Goal: Task Accomplishment & Management: Complete application form

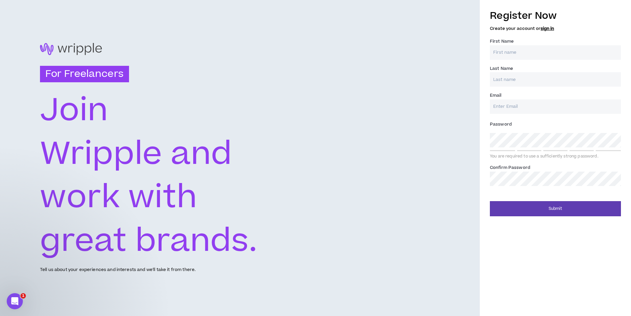
click at [515, 55] on input "First Name *" at bounding box center [555, 52] width 131 height 14
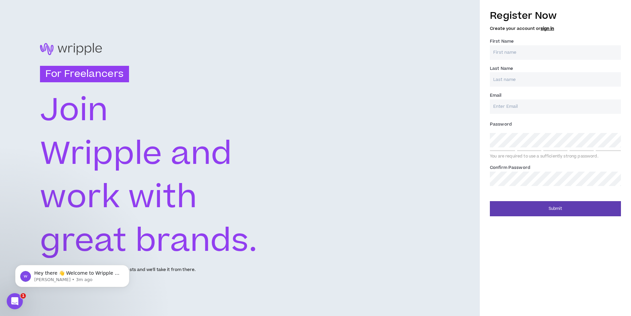
type input "Mario"
click at [529, 82] on input "Last Name *" at bounding box center [555, 79] width 131 height 14
click at [523, 110] on input "Email *" at bounding box center [555, 106] width 131 height 14
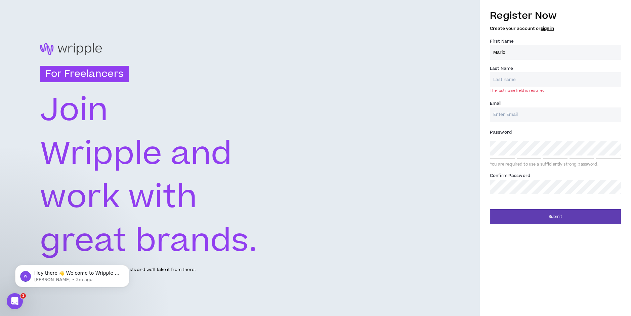
type input "[EMAIL_ADDRESS][DOMAIN_NAME]"
click at [518, 67] on div "Last Name * The last name field is required." at bounding box center [555, 79] width 131 height 28
click at [520, 79] on input "Last Name *" at bounding box center [555, 79] width 131 height 14
type input "[PERSON_NAME]"
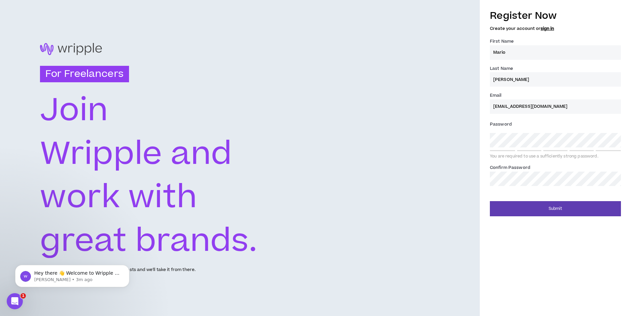
click at [525, 148] on div "Password * You are required to use a sufficiently strong password." at bounding box center [555, 139] width 131 height 40
click at [490, 201] on button "Submit" at bounding box center [555, 208] width 131 height 15
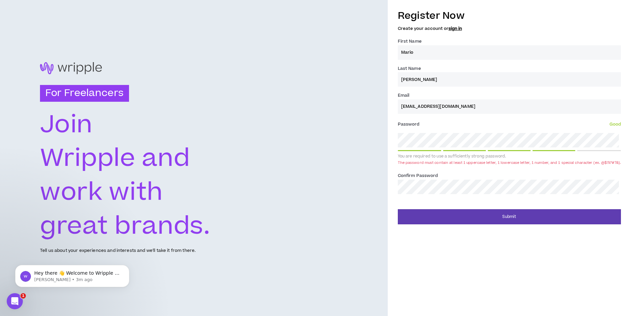
click at [379, 143] on div "For Freelancers [PERSON_NAME] and work with great brands. Tell us about your ex…" at bounding box center [315, 158] width 631 height 316
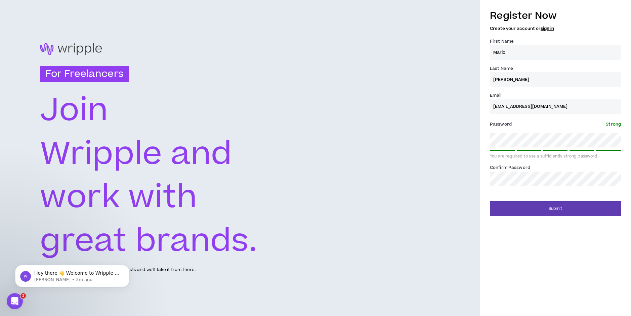
click at [490, 201] on button "Submit" at bounding box center [555, 208] width 131 height 15
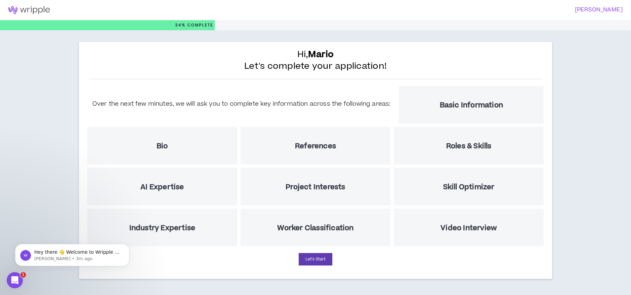
click at [287, 106] on h5 "Over the next few minutes, we will ask you to complete key information across t…" at bounding box center [241, 103] width 298 height 9
click at [445, 105] on h5 "Basic Information" at bounding box center [471, 105] width 63 height 8
click at [310, 256] on button "Let's Start" at bounding box center [316, 259] width 34 height 12
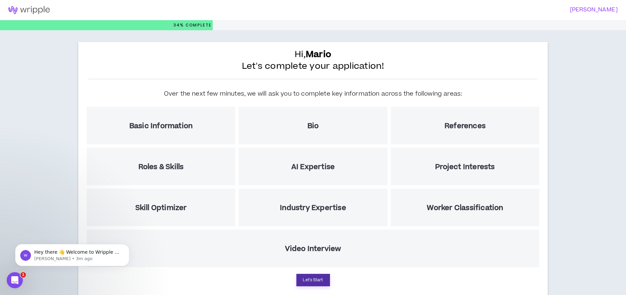
select select "US"
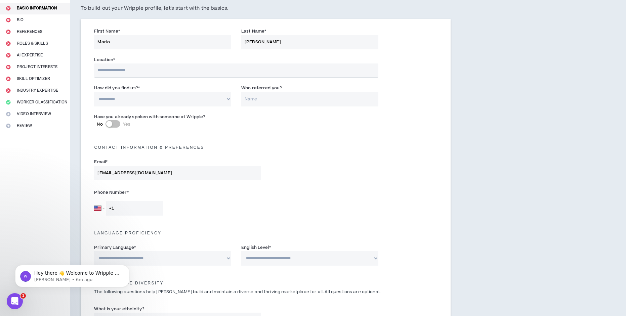
scroll to position [67, 0]
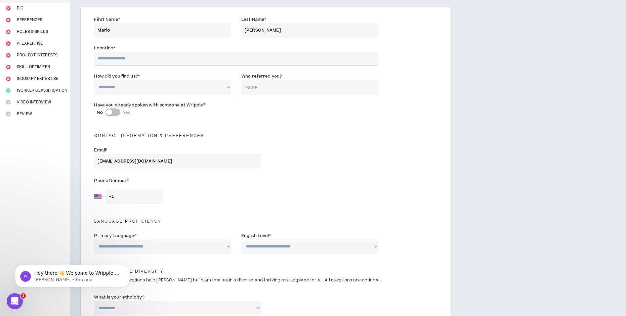
click at [136, 54] on input "text" at bounding box center [236, 59] width 284 height 14
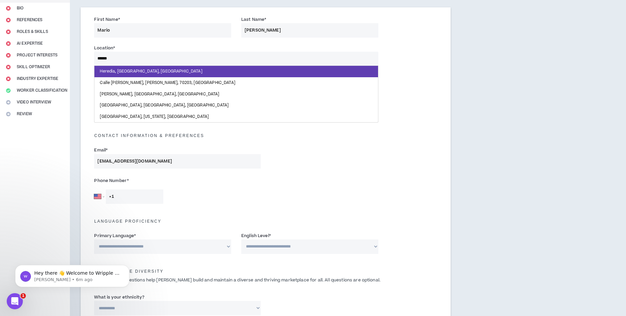
type input "*******"
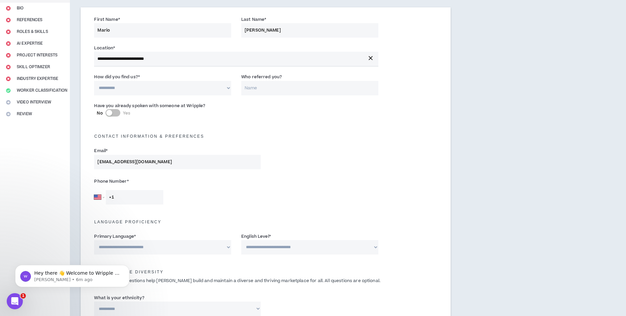
click at [139, 87] on select "**********" at bounding box center [162, 88] width 137 height 14
click at [94, 81] on select "**********" at bounding box center [162, 88] width 137 height 14
click at [204, 93] on select "**********" at bounding box center [162, 88] width 137 height 14
drag, startPoint x: 132, startPoint y: 86, endPoint x: 128, endPoint y: 90, distance: 5.5
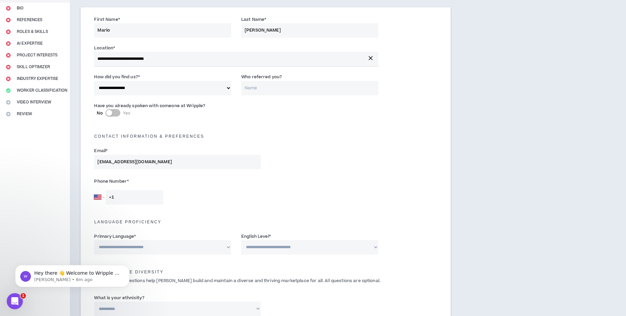
click at [132, 86] on select "**********" at bounding box center [162, 88] width 137 height 14
select select "*"
click at [94, 81] on select "**********" at bounding box center [162, 88] width 137 height 14
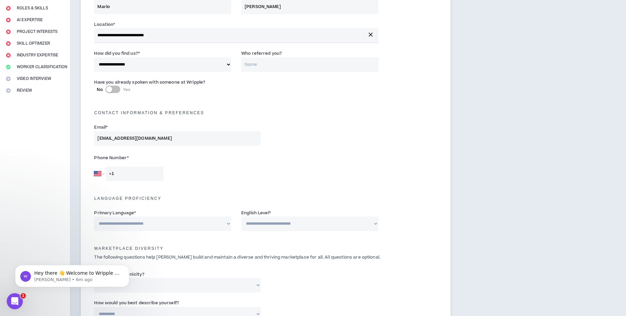
scroll to position [101, 0]
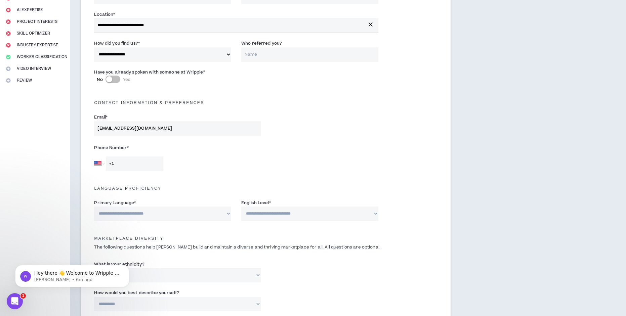
click at [133, 166] on input "+1" at bounding box center [134, 164] width 57 height 14
click at [101, 162] on select "[GEOGRAPHIC_DATA] [GEOGRAPHIC_DATA] [GEOGRAPHIC_DATA] [GEOGRAPHIC_DATA] [US_STA…" at bounding box center [99, 164] width 10 height 14
select select "CR"
click at [94, 157] on select "[GEOGRAPHIC_DATA] [GEOGRAPHIC_DATA] [GEOGRAPHIC_DATA] [GEOGRAPHIC_DATA] [US_STA…" at bounding box center [99, 164] width 10 height 14
type input "[PHONE_NUMBER]"
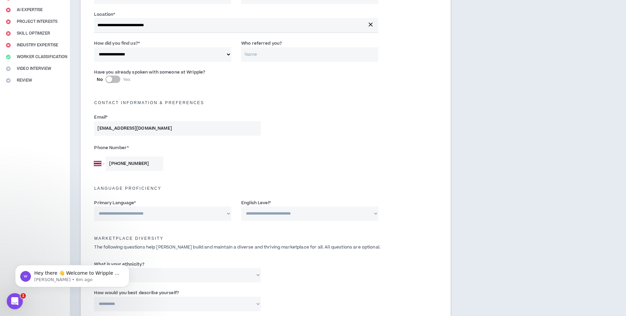
click at [146, 214] on select "**********" at bounding box center [162, 214] width 137 height 14
select select "*******"
click at [94, 207] on select "**********" at bounding box center [162, 214] width 137 height 14
click at [302, 216] on select "**********" at bounding box center [309, 214] width 137 height 14
click at [241, 207] on select "**********" at bounding box center [309, 214] width 137 height 14
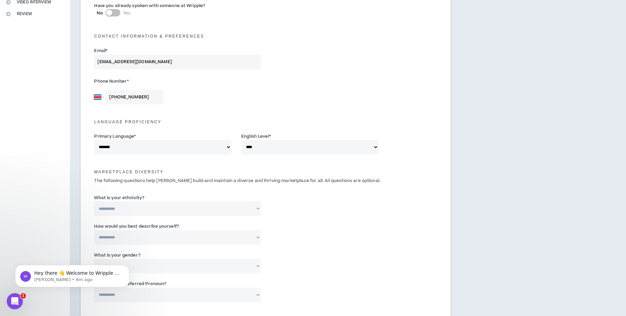
scroll to position [168, 0]
click at [123, 167] on div "Marketplace Diversity The following questions help [PERSON_NAME] build and main…" at bounding box center [265, 174] width 353 height 26
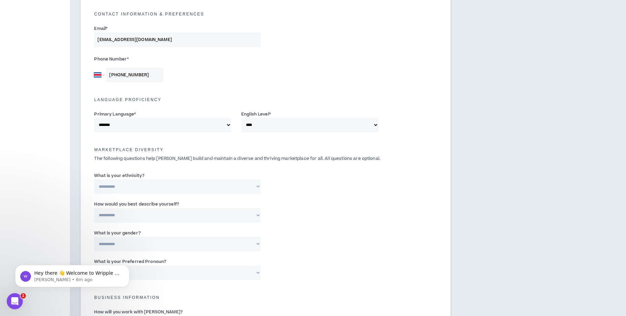
scroll to position [202, 0]
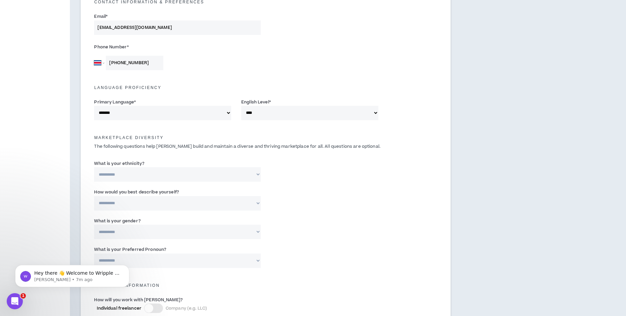
click at [297, 114] on select "**********" at bounding box center [309, 113] width 137 height 14
select select "*"
click at [241, 106] on select "**********" at bounding box center [309, 113] width 137 height 14
click at [305, 137] on h5 "Marketplace Diversity" at bounding box center [265, 137] width 353 height 5
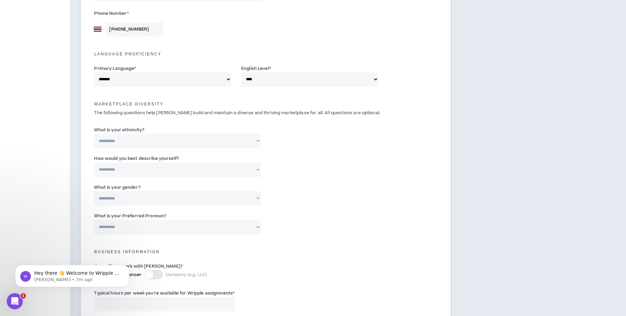
click at [292, 76] on select "**********" at bounding box center [309, 79] width 137 height 14
click at [291, 77] on select "**********" at bounding box center [309, 79] width 137 height 14
click at [137, 142] on select "**********" at bounding box center [177, 141] width 166 height 14
select select "**********"
click at [94, 134] on select "**********" at bounding box center [177, 141] width 166 height 14
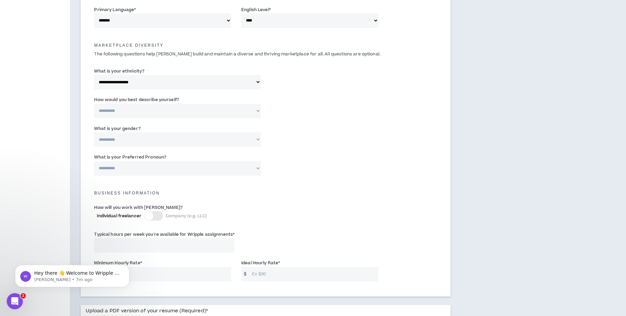
scroll to position [302, 0]
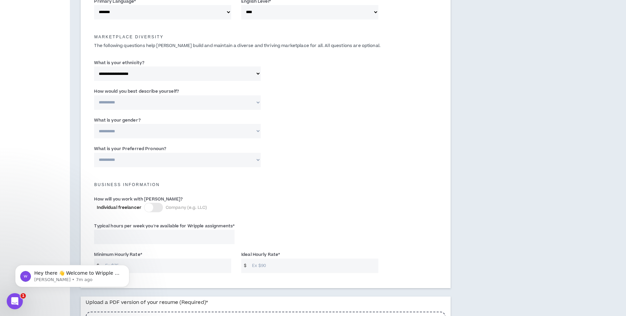
click at [151, 105] on select "**********" at bounding box center [177, 102] width 166 height 14
select select "**********"
click at [94, 95] on select "**********" at bounding box center [177, 102] width 166 height 14
click at [329, 102] on input "Please specify *" at bounding box center [325, 102] width 108 height 14
type input "[DEMOGRAPHIC_DATA]"
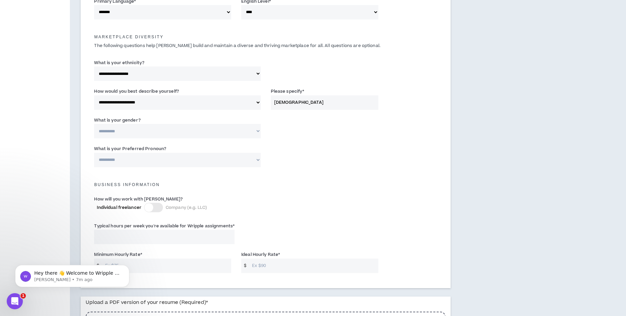
click at [144, 133] on select "**********" at bounding box center [177, 131] width 166 height 14
select select "***"
click at [94, 124] on select "**********" at bounding box center [177, 131] width 166 height 14
click at [132, 162] on select "**********" at bounding box center [177, 160] width 166 height 14
select select "**********"
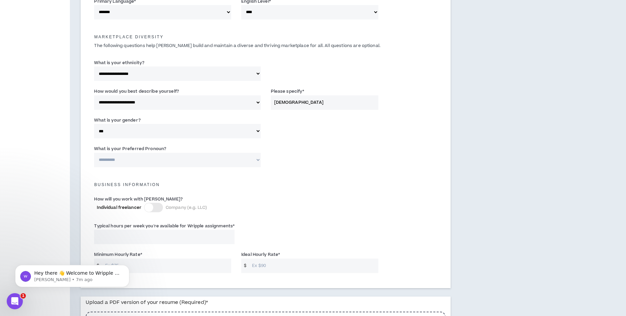
click at [94, 153] on select "**********" at bounding box center [177, 160] width 166 height 14
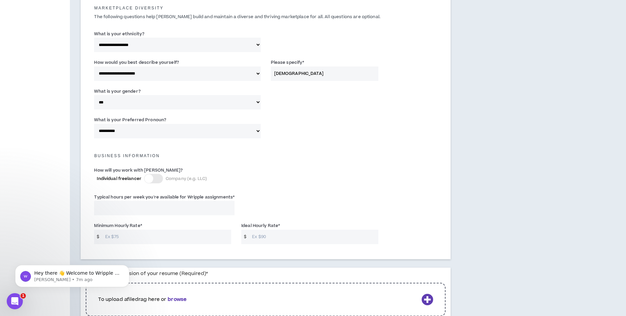
scroll to position [370, 0]
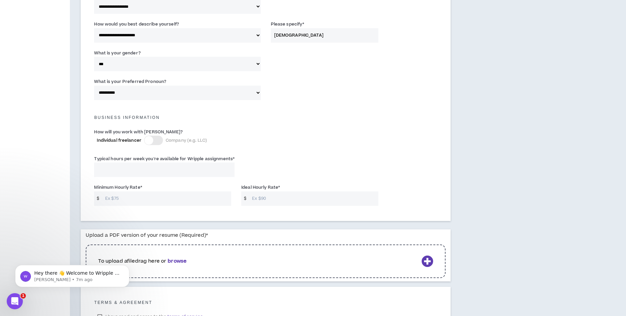
click at [153, 142] on div at bounding box center [153, 140] width 19 height 9
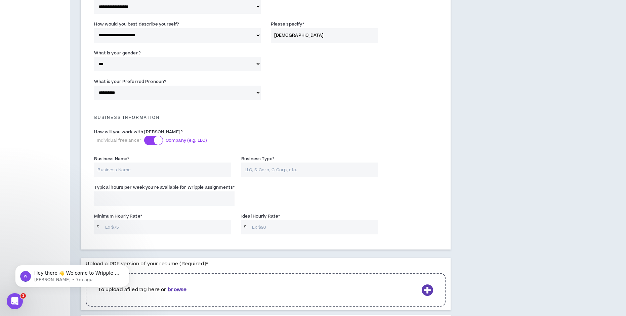
click at [154, 140] on div at bounding box center [158, 140] width 9 height 9
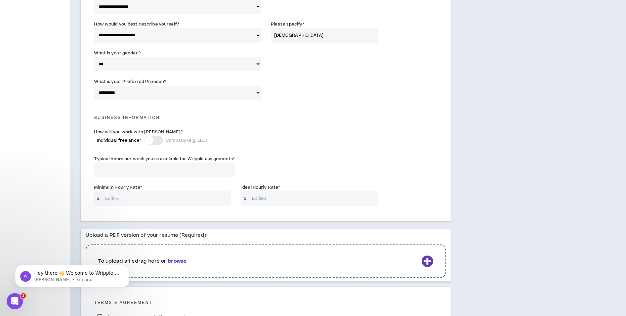
click at [155, 165] on input "Typical hours per week you're available for Wripple assignments *" at bounding box center [164, 170] width 140 height 14
type input "40"
click at [159, 190] on div "Minimum Hourly Rate * $" at bounding box center [162, 195] width 137 height 22
click at [163, 196] on input "Minimum Hourly Rate *" at bounding box center [167, 199] width 130 height 14
type input "10"
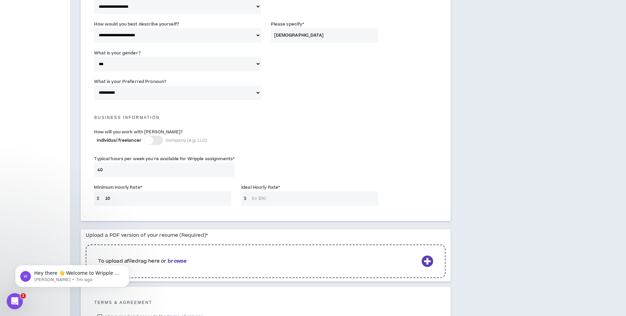
click at [263, 196] on input "Ideal Hourly Rate *" at bounding box center [314, 199] width 130 height 14
type input "15"
click at [418, 143] on div "How will you work with [PERSON_NAME]? Individual freelancer Company (e.g. LLC)" at bounding box center [265, 140] width 353 height 27
drag, startPoint x: 278, startPoint y: 198, endPoint x: 203, endPoint y: 194, distance: 74.7
click at [204, 194] on div "Minimum Hourly Rate * $ 10 Ideal Hourly Rate * $ 15" at bounding box center [265, 196] width 353 height 29
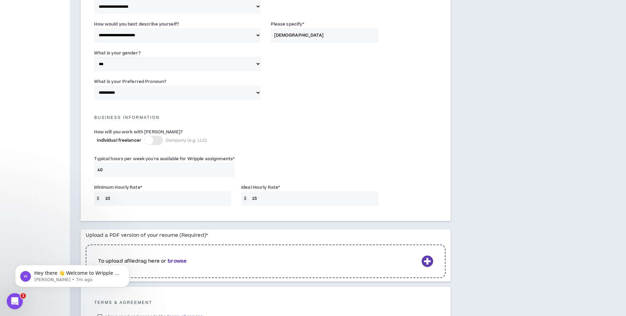
click at [435, 157] on div "Typical hours per week you're available for Wripple assignments * 40" at bounding box center [265, 168] width 353 height 29
drag, startPoint x: 268, startPoint y: 195, endPoint x: 250, endPoint y: 195, distance: 18.1
click at [250, 195] on input "15" at bounding box center [314, 199] width 130 height 14
type input "20"
click at [296, 164] on div "Typical hours per week you're available for Wripple assignments * 40" at bounding box center [265, 168] width 353 height 29
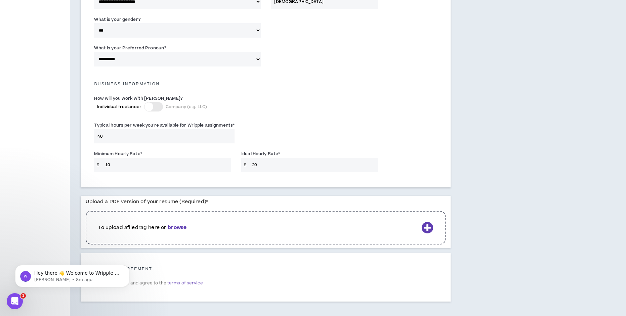
scroll to position [432, 0]
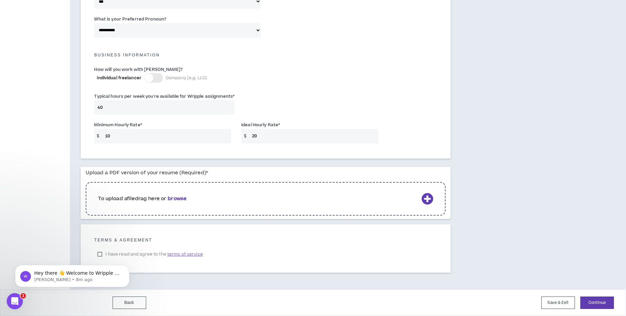
click at [176, 199] on b "browse" at bounding box center [177, 198] width 19 height 7
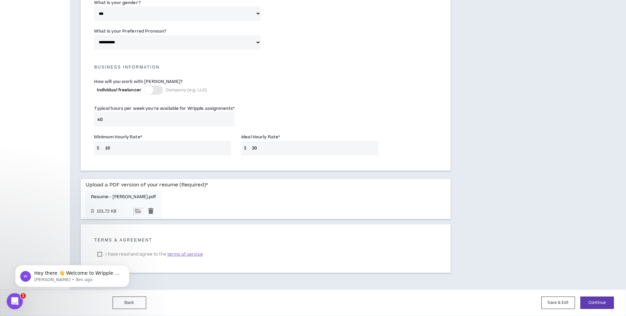
click at [106, 194] on div "Resume - [PERSON_NAME].pdf 101.72 KB" at bounding box center [124, 205] width 76 height 28
click at [107, 195] on p "Resume - [PERSON_NAME].pdf" at bounding box center [123, 197] width 65 height 5
click at [133, 210] on input "file" at bounding box center [138, 211] width 10 height 7
click at [120, 196] on p "Resume - [PERSON_NAME].pdf" at bounding box center [123, 197] width 65 height 5
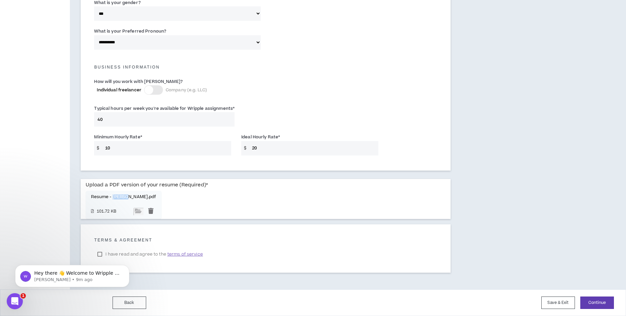
click at [124, 193] on div "Resume - [PERSON_NAME].pdf 101.72 KB" at bounding box center [124, 205] width 76 height 28
drag, startPoint x: 127, startPoint y: 194, endPoint x: 408, endPoint y: 116, distance: 291.3
click at [410, 114] on div "Typical hours per week you're available for Wripple assignments * 40" at bounding box center [265, 117] width 353 height 29
click at [133, 209] on input "file" at bounding box center [138, 211] width 10 height 7
click at [149, 211] on div at bounding box center [151, 211] width 10 height 7
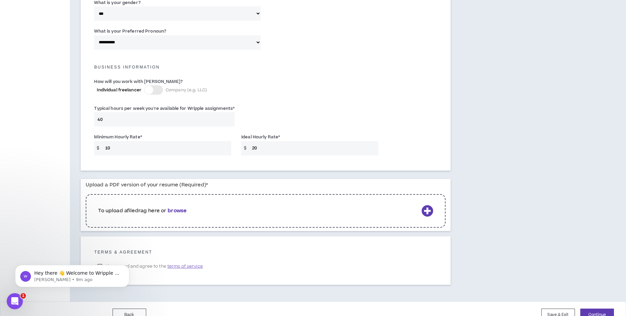
click at [175, 212] on b "browse" at bounding box center [177, 210] width 19 height 7
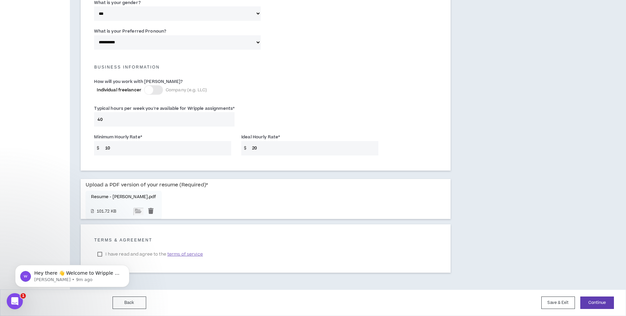
click at [100, 255] on div "Hey there 👋 Welcome to Wripple 🙌 Take a look around! If you have any questions,…" at bounding box center [72, 245] width 124 height 84
click at [128, 267] on icon "Dismiss notification" at bounding box center [127, 267] width 2 height 2
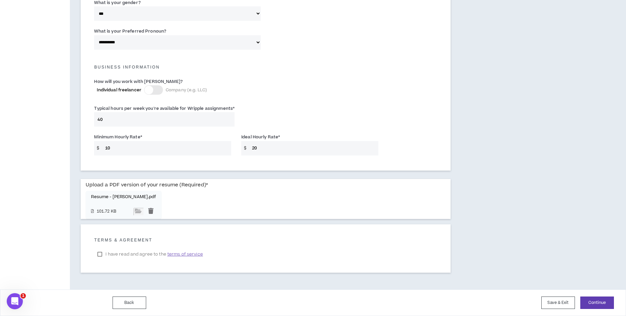
click at [100, 254] on label "I have read and agree to the terms of service" at bounding box center [150, 254] width 112 height 10
click at [597, 298] on button "Continue" at bounding box center [597, 303] width 34 height 12
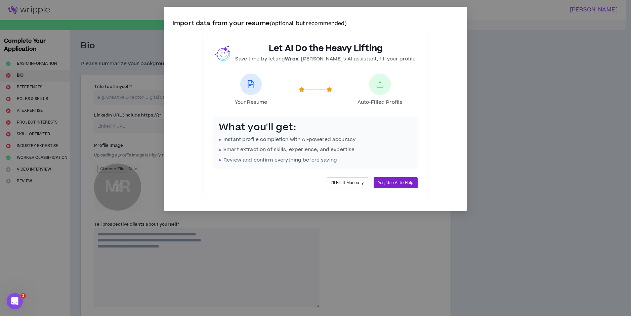
click at [392, 185] on span "Yes, Use AI to Help" at bounding box center [395, 183] width 35 height 6
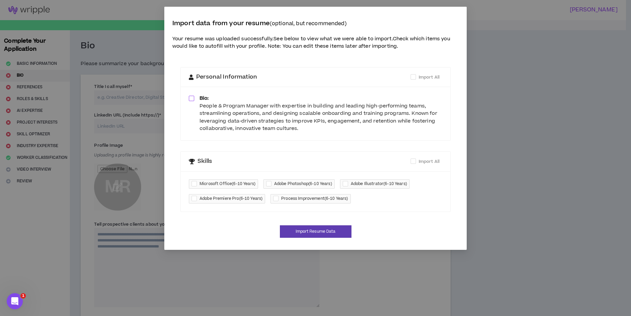
click at [190, 98] on span at bounding box center [191, 98] width 5 height 5
click at [415, 77] on span at bounding box center [413, 76] width 5 height 5
click at [196, 187] on div at bounding box center [196, 184] width 8 height 8
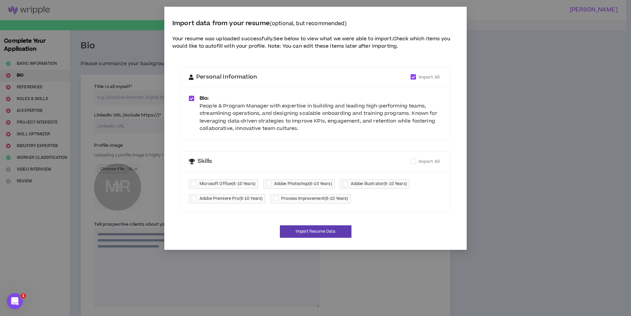
checkbox input "****"
click at [267, 186] on div at bounding box center [270, 184] width 8 height 8
checkbox input "****"
click at [348, 184] on div at bounding box center [347, 184] width 8 height 8
checkbox input "****"
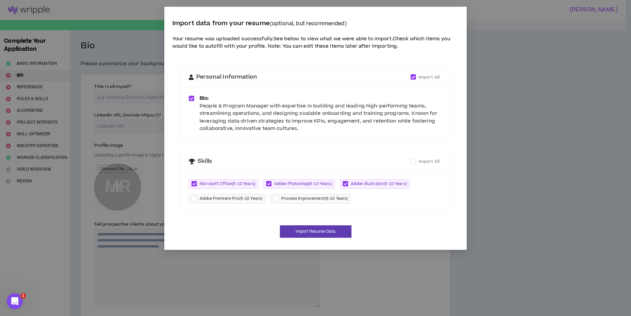
click at [279, 198] on div at bounding box center [277, 199] width 8 height 8
checkbox input "****"
click at [192, 198] on div at bounding box center [196, 199] width 8 height 8
checkbox input "****"
click at [275, 199] on div at bounding box center [277, 199] width 8 height 8
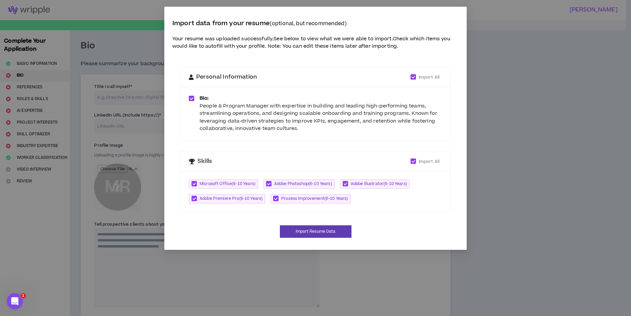
checkbox input "*****"
click at [303, 235] on button "Import Resume Data" at bounding box center [316, 231] width 72 height 12
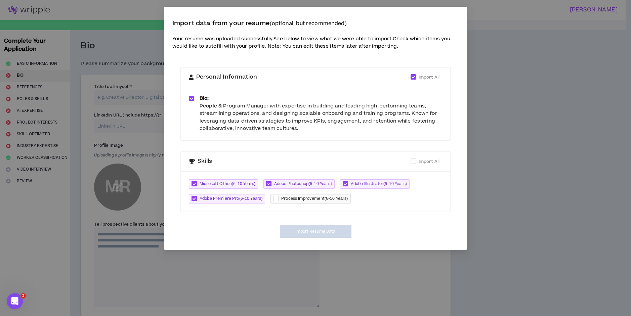
type textarea "**********"
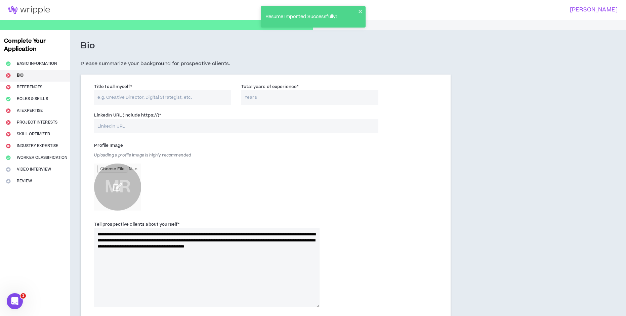
click at [119, 187] on input "file" at bounding box center [117, 187] width 47 height 47
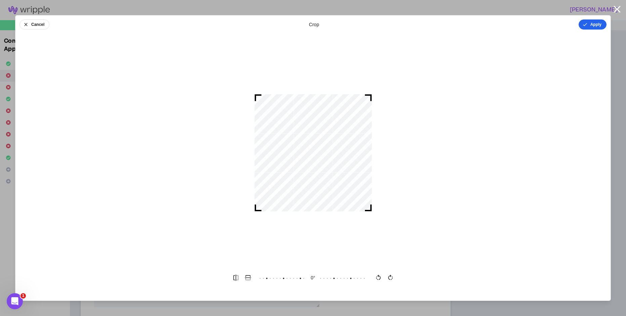
click at [597, 25] on button "Apply" at bounding box center [593, 24] width 28 height 10
click at [605, 25] on button "Done" at bounding box center [596, 24] width 20 height 10
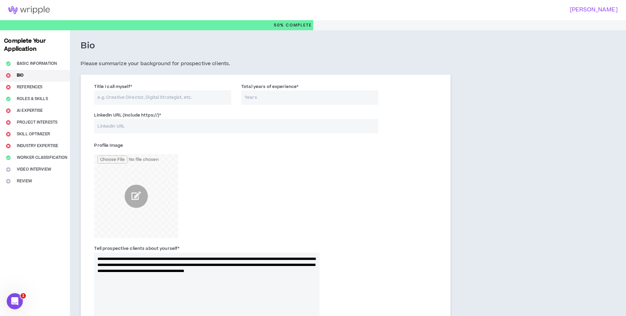
click at [186, 97] on input "Title I call myself *" at bounding box center [162, 97] width 137 height 14
type input "People & Program Manager"
click at [306, 97] on input "Total years of experience *" at bounding box center [309, 97] width 137 height 14
type input "5"
click at [377, 137] on div "LinkedIn URL (Include https://) *" at bounding box center [265, 124] width 353 height 29
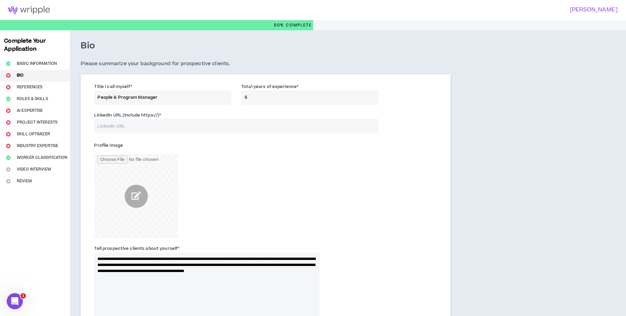
click at [178, 122] on input "LinkedIn URL (Include https://) *" at bounding box center [236, 126] width 284 height 14
paste input "[URL][DOMAIN_NAME][PERSON_NAME]"
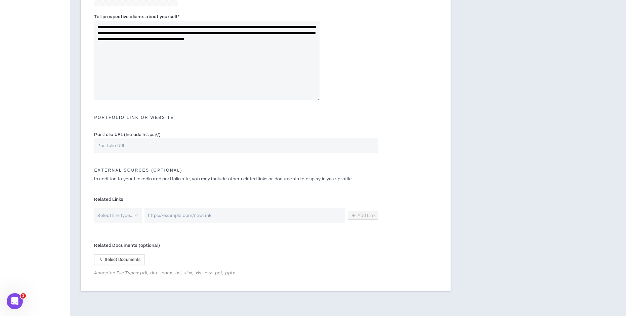
scroll to position [258, 0]
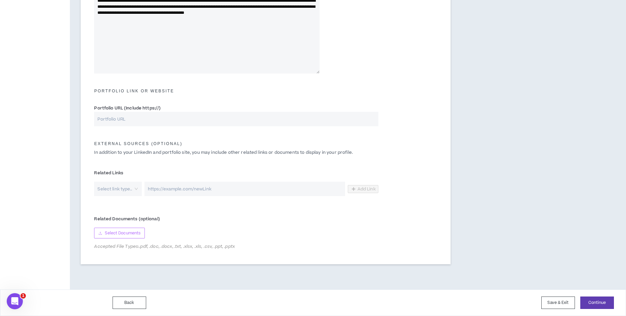
type input "[URL][DOMAIN_NAME][PERSON_NAME]"
click at [135, 231] on span "Select Documents" at bounding box center [123, 233] width 36 height 6
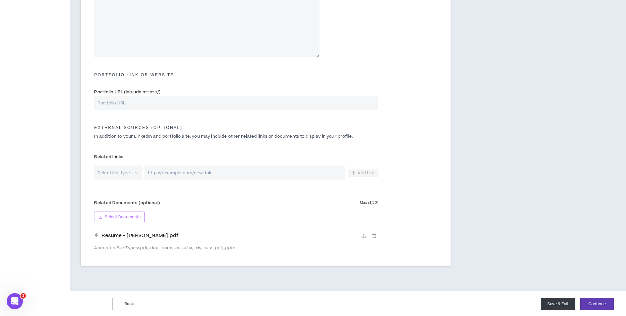
scroll to position [276, 0]
click at [596, 302] on button "Continue" at bounding box center [597, 303] width 34 height 12
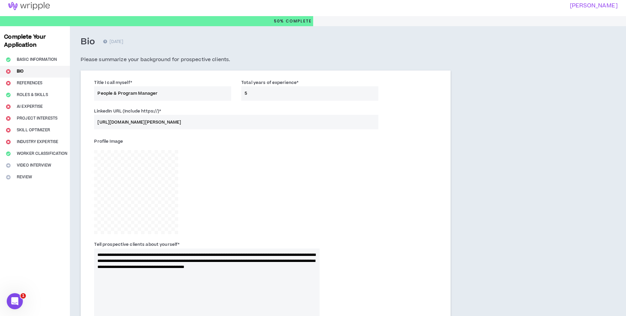
scroll to position [0, 0]
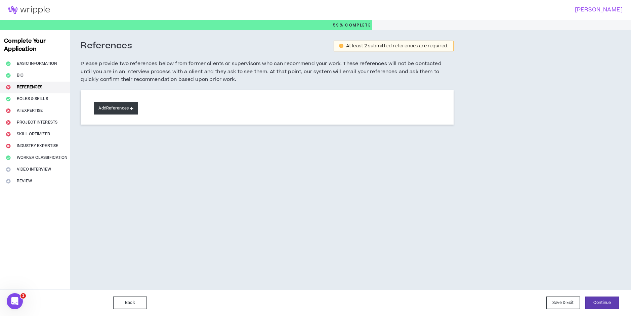
click at [129, 106] on button "Add References" at bounding box center [116, 108] width 44 height 12
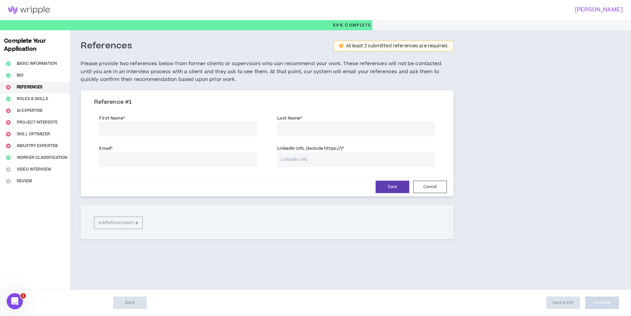
click at [155, 123] on input "First Name *" at bounding box center [178, 129] width 158 height 14
click at [146, 124] on input "First Name *" at bounding box center [178, 129] width 158 height 14
type input "[PERSON_NAME]"
click at [165, 160] on input "Email *" at bounding box center [178, 160] width 158 height 14
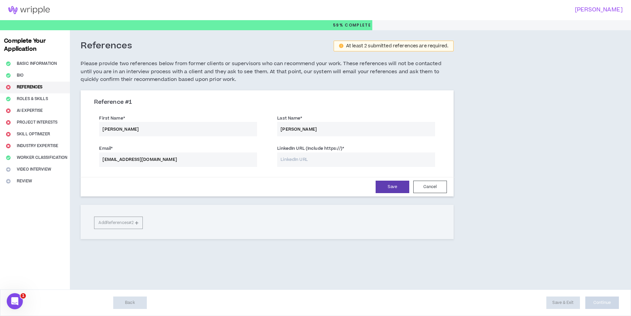
type input "[EMAIL_ADDRESS][DOMAIN_NAME]"
click at [312, 158] on input "LinkedIn URL (Include https://) *" at bounding box center [356, 160] width 158 height 14
click at [255, 179] on div "Save Cancel" at bounding box center [267, 186] width 376 height 19
click at [391, 191] on button "Save" at bounding box center [393, 187] width 34 height 12
click at [277, 186] on div "Save Cancel" at bounding box center [266, 187] width 359 height 12
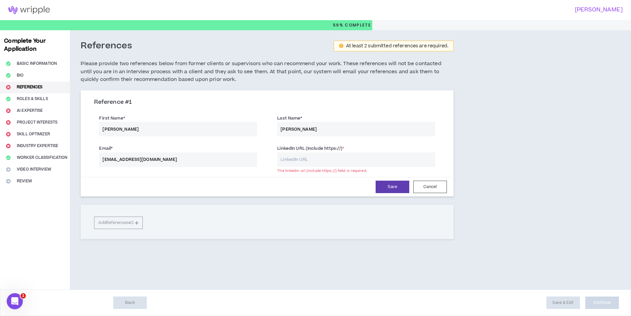
drag, startPoint x: 321, startPoint y: 159, endPoint x: 310, endPoint y: 153, distance: 12.6
click at [321, 159] on input "LinkedIn URL (Include https://) *" at bounding box center [356, 160] width 158 height 14
type input "N&A"
drag, startPoint x: 297, startPoint y: 162, endPoint x: 274, endPoint y: 165, distance: 23.0
click at [274, 165] on div "LinkedIn URL (Include https://) * N&A Must start with http(s):// The url is not…" at bounding box center [356, 156] width 168 height 22
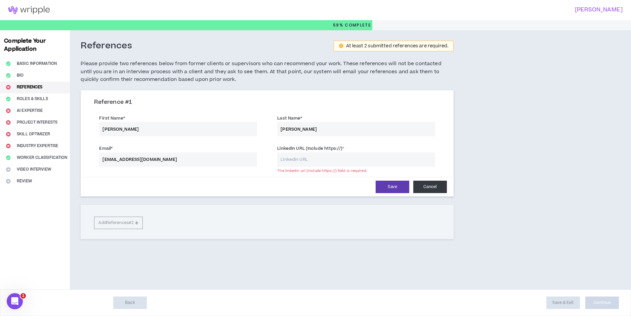
click at [420, 187] on button "Cancel" at bounding box center [430, 187] width 34 height 12
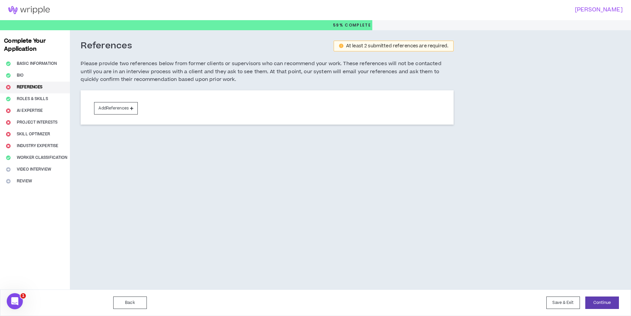
drag, startPoint x: 430, startPoint y: 215, endPoint x: 410, endPoint y: 214, distance: 20.2
click at [419, 215] on div "References At least 2 submitted references are required. Please provide two ref…" at bounding box center [306, 159] width 473 height 259
click at [612, 303] on button "Continue" at bounding box center [602, 303] width 34 height 12
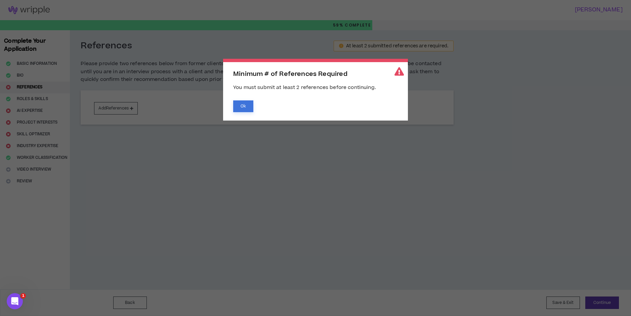
click at [250, 110] on button "Ok" at bounding box center [243, 106] width 20 height 12
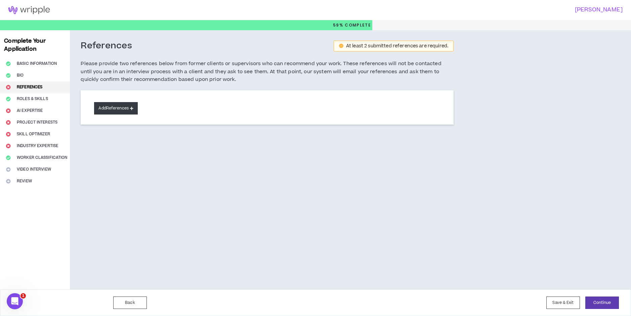
click at [113, 111] on button "Add References" at bounding box center [116, 108] width 44 height 12
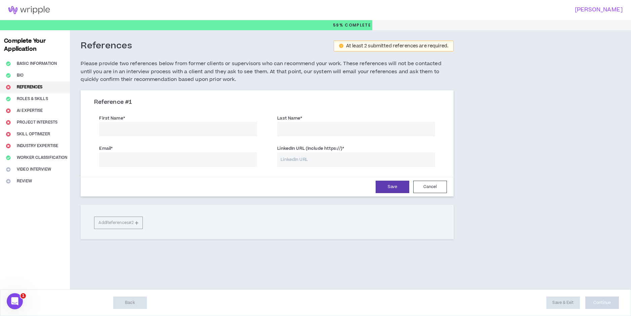
click at [182, 132] on input "First Name *" at bounding box center [178, 129] width 158 height 14
click at [349, 159] on input "LinkedIn URL (Include https://) *" at bounding box center [356, 160] width 158 height 14
click at [354, 138] on div "First Name * The first name field is required. Last Name *" at bounding box center [267, 126] width 356 height 30
click at [190, 131] on input "First Name *" at bounding box center [178, 129] width 158 height 14
type input "[PERSON_NAME]"
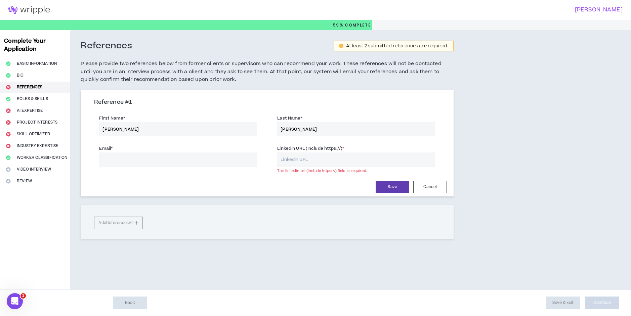
type input "[PERSON_NAME]"
click at [160, 163] on input "Email *" at bounding box center [178, 160] width 158 height 14
type input "[EMAIL_ADDRESS][DOMAIN_NAME]"
paste input "[URL][DOMAIN_NAME][PERSON_NAME]"
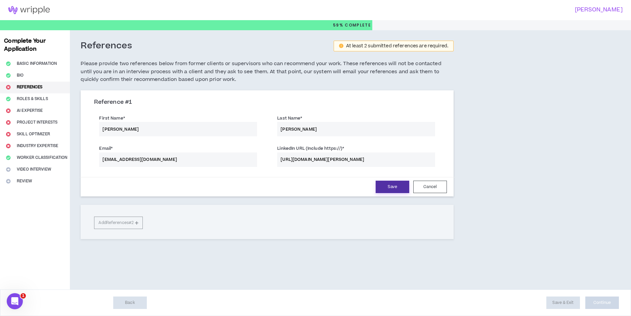
type input "[URL][DOMAIN_NAME][PERSON_NAME]"
click at [385, 188] on button "Save" at bounding box center [393, 187] width 34 height 12
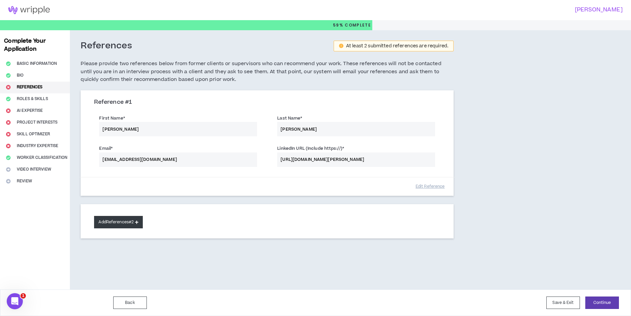
click at [137, 219] on button "Add References #2" at bounding box center [118, 222] width 49 height 12
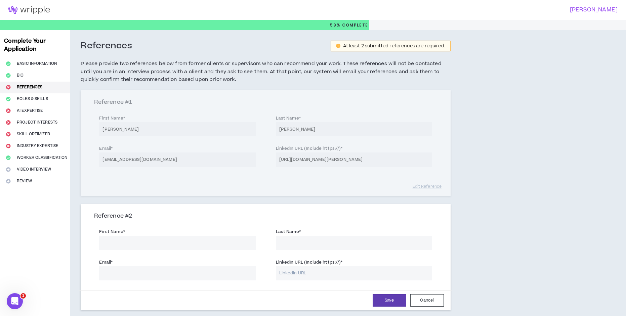
click at [147, 248] on input "First Name *" at bounding box center [177, 243] width 156 height 14
type input "[PERSON_NAME]"
type input "[EMAIL_ADDRESS][DOMAIN_NAME]"
click at [300, 273] on input "LinkedIn URL (Include https://) *" at bounding box center [354, 273] width 156 height 14
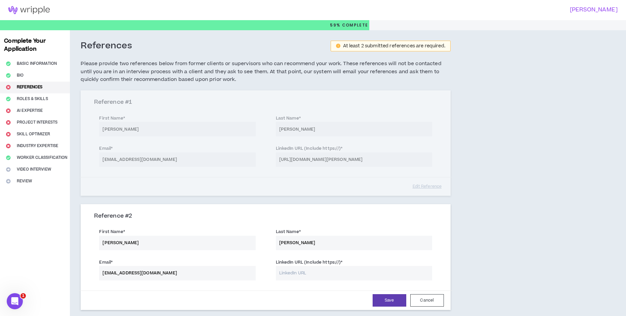
paste input "[URL][DOMAIN_NAME]"
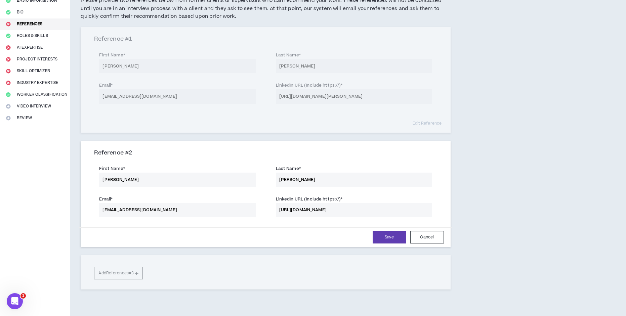
scroll to position [67, 0]
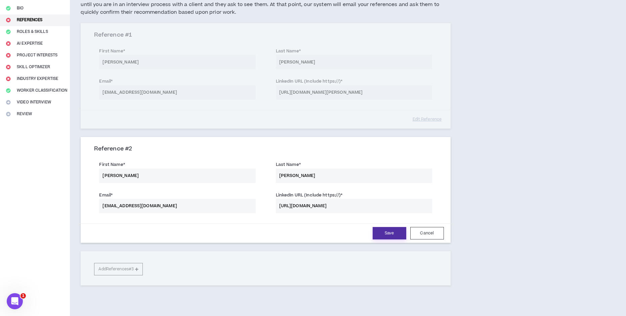
type input "[URL][DOMAIN_NAME]"
click at [386, 238] on button "Save" at bounding box center [390, 233] width 34 height 12
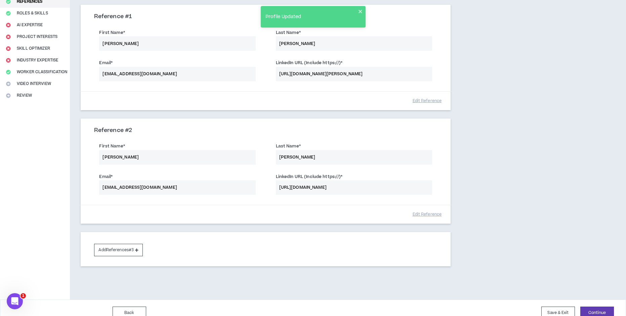
scroll to position [96, 0]
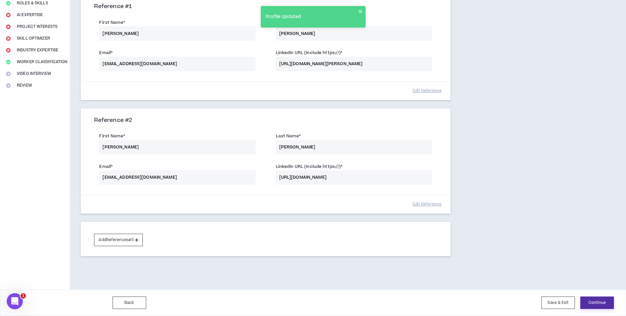
click at [584, 298] on button "Continue" at bounding box center [597, 303] width 34 height 12
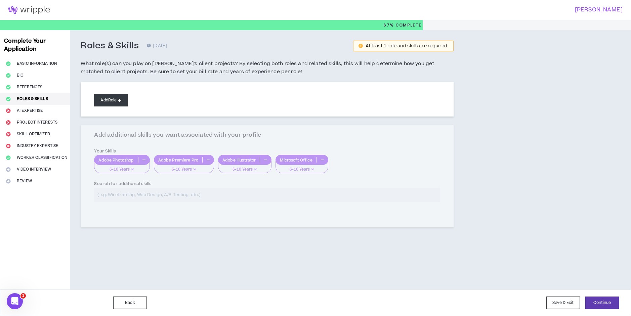
click at [112, 102] on button "Add Role" at bounding box center [111, 100] width 34 height 12
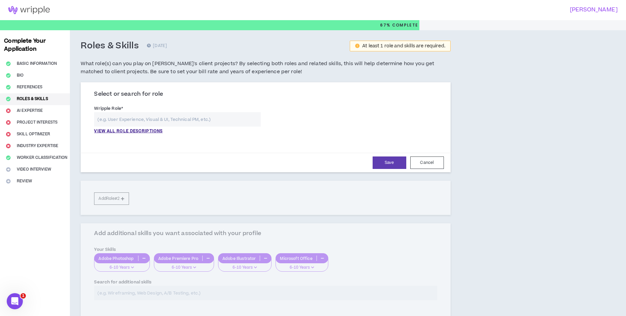
click at [141, 119] on input "text" at bounding box center [177, 119] width 166 height 14
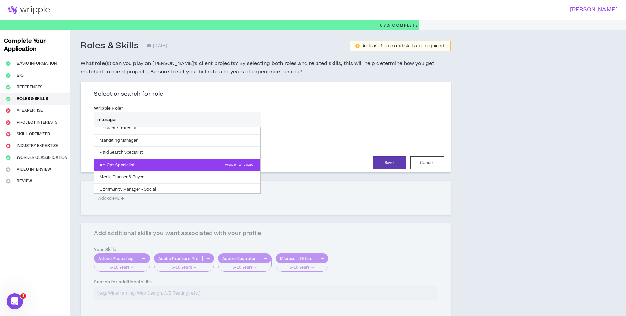
scroll to position [98, 0]
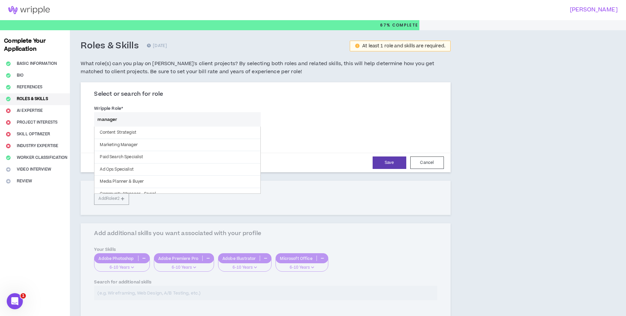
drag, startPoint x: 129, startPoint y: 117, endPoint x: 82, endPoint y: 117, distance: 47.0
click at [82, 117] on div "**********" at bounding box center [266, 128] width 370 height 88
type input "p"
drag, startPoint x: 153, startPoint y: 117, endPoint x: 116, endPoint y: 117, distance: 36.6
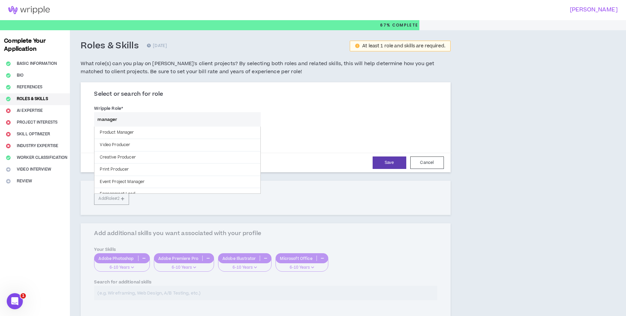
click at [116, 117] on input "manager" at bounding box center [177, 119] width 166 height 14
drag, startPoint x: 124, startPoint y: 119, endPoint x: 57, endPoint y: 117, distance: 67.6
click at [57, 117] on div "**********" at bounding box center [313, 194] width 626 height 329
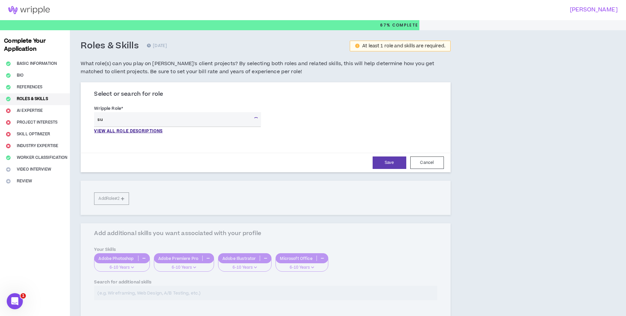
type input "s"
drag, startPoint x: 137, startPoint y: 121, endPoint x: 81, endPoint y: 124, distance: 56.2
click at [81, 124] on div "**********" at bounding box center [266, 128] width 370 height 88
drag, startPoint x: 98, startPoint y: 118, endPoint x: 100, endPoint y: 120, distance: 3.6
click at [100, 120] on input "manager" at bounding box center [177, 119] width 166 height 14
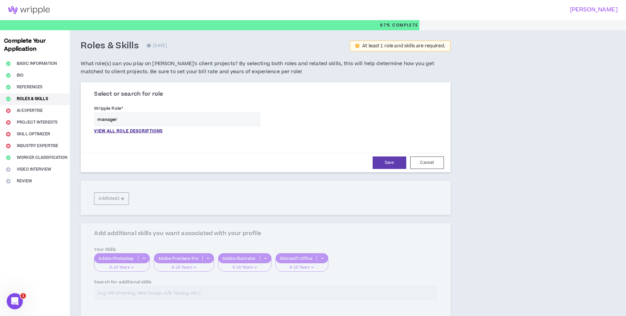
click at [106, 118] on input "manager" at bounding box center [177, 119] width 166 height 14
type input "People Manager"
click at [267, 98] on div "Select or search for role" at bounding box center [265, 97] width 343 height 12
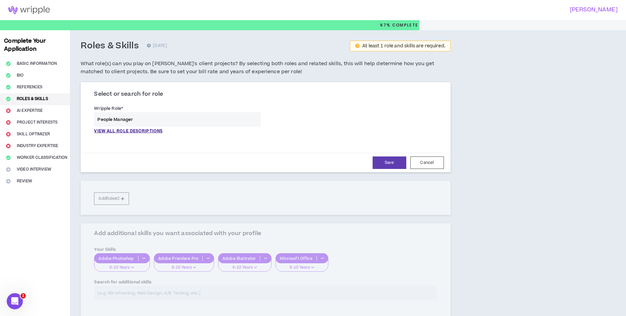
click at [224, 115] on input "People Manager" at bounding box center [177, 119] width 166 height 14
click at [249, 98] on div "Select or search for role" at bounding box center [265, 97] width 343 height 12
click at [396, 164] on button "Save" at bounding box center [390, 163] width 34 height 12
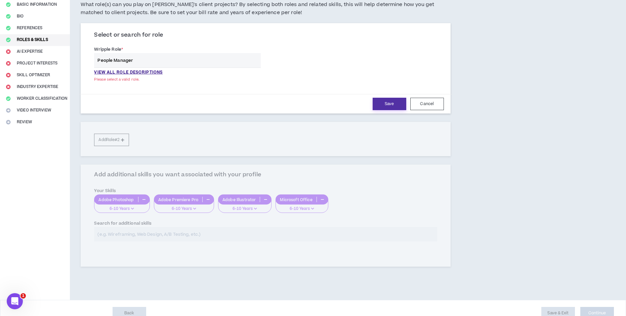
scroll to position [70, 0]
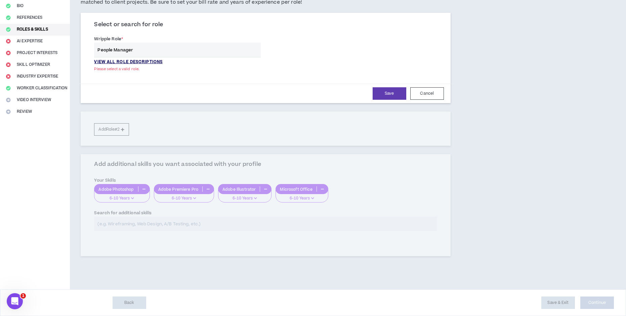
click at [141, 61] on p "VIEW ALL ROLE DESCRIPTIONS" at bounding box center [128, 62] width 69 height 6
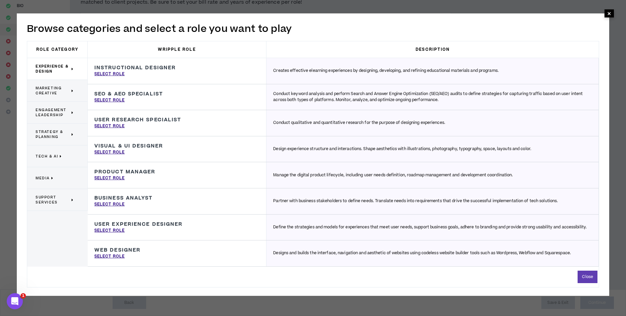
click at [609, 14] on span "×" at bounding box center [609, 13] width 4 height 8
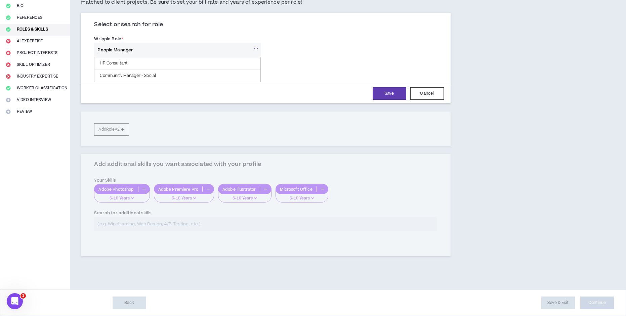
click at [135, 48] on input "People Manager" at bounding box center [172, 50] width 157 height 14
click at [135, 48] on input "People Manager" at bounding box center [177, 50] width 166 height 14
click at [254, 51] on input "People Manager" at bounding box center [177, 50] width 166 height 14
click at [201, 47] on input "People Manager" at bounding box center [177, 50] width 166 height 14
click at [162, 51] on input "People Manager" at bounding box center [177, 50] width 166 height 14
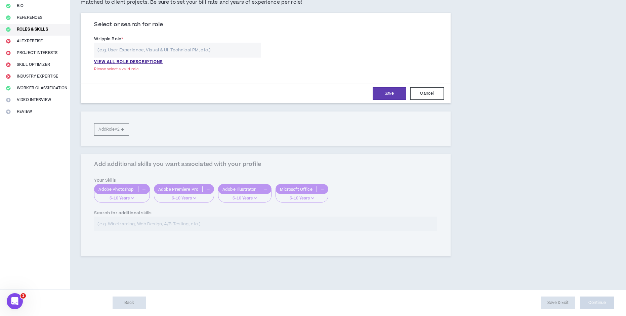
click at [248, 47] on input "text" at bounding box center [177, 50] width 166 height 14
click at [165, 54] on input "text" at bounding box center [177, 50] width 166 height 14
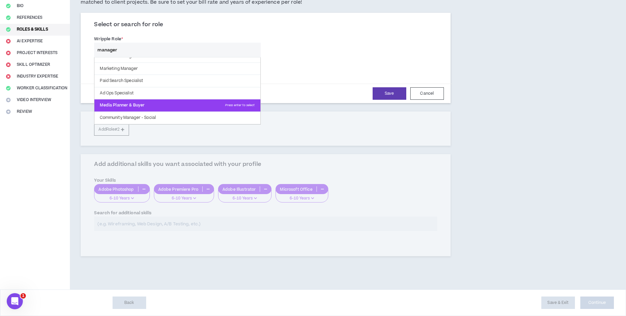
scroll to position [107, 0]
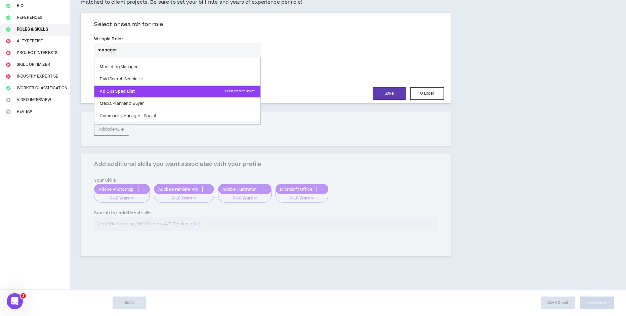
click at [172, 94] on p "Ad Ops Specialist Press enter to select" at bounding box center [177, 92] width 166 height 12
type input "Ad Ops Specialist"
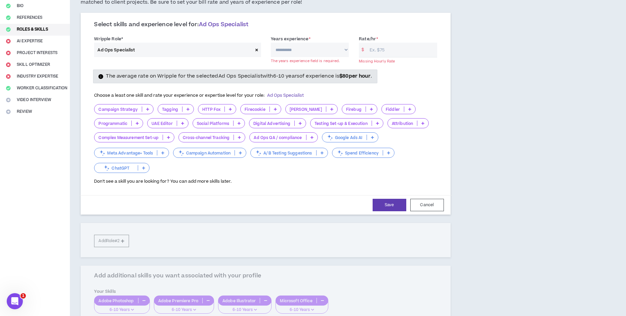
click at [146, 109] on icon at bounding box center [147, 109] width 3 height 3
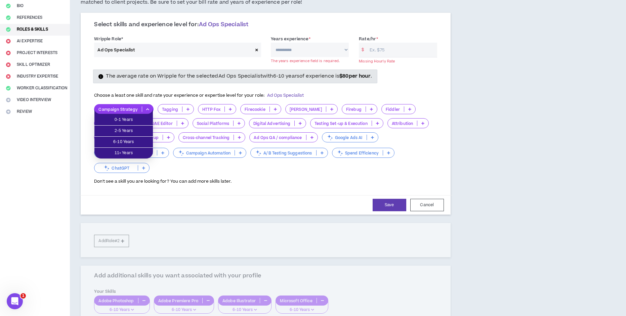
click at [308, 43] on label "Years experience *" at bounding box center [291, 39] width 40 height 11
click at [308, 43] on select "**********" at bounding box center [310, 50] width 78 height 14
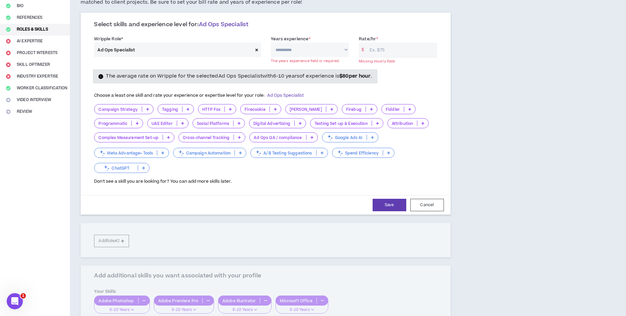
click at [331, 50] on select "**********" at bounding box center [310, 50] width 78 height 14
select select "**"
click at [271, 43] on select "**********" at bounding box center [310, 50] width 78 height 14
click at [387, 50] on input "Rate/hr *" at bounding box center [401, 50] width 71 height 14
type input "1"
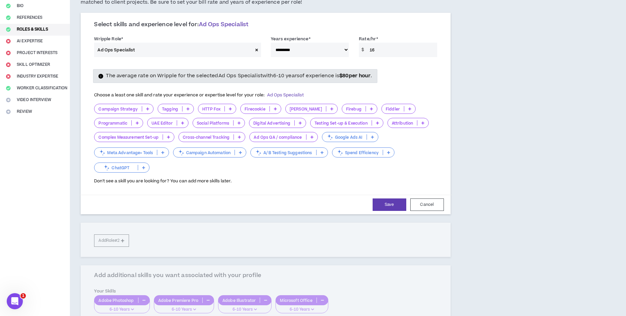
type input "16"
click at [439, 91] on div "Choose a least one skill and rate your experience or expertise level for your r…" at bounding box center [265, 136] width 353 height 96
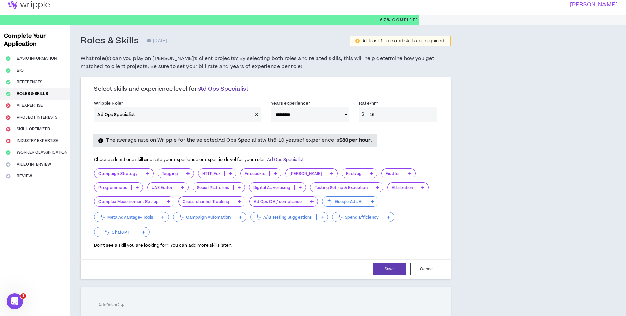
scroll to position [2, 0]
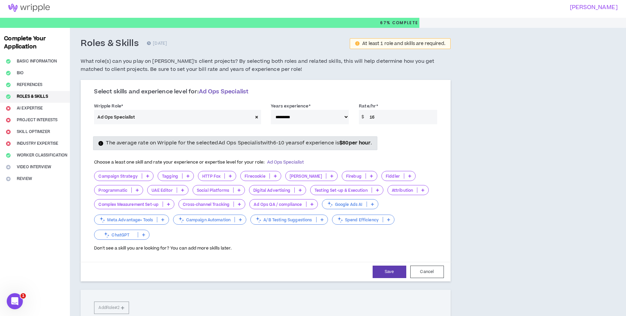
click at [461, 120] on div "**********" at bounding box center [265, 248] width 391 height 440
click at [147, 177] on icon at bounding box center [147, 175] width 3 height 3
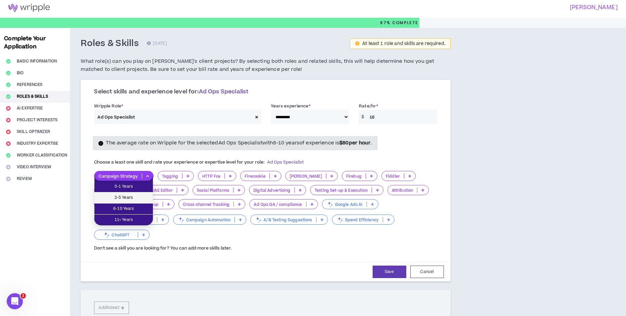
click at [140, 196] on span "2-5 Years" at bounding box center [123, 197] width 50 height 7
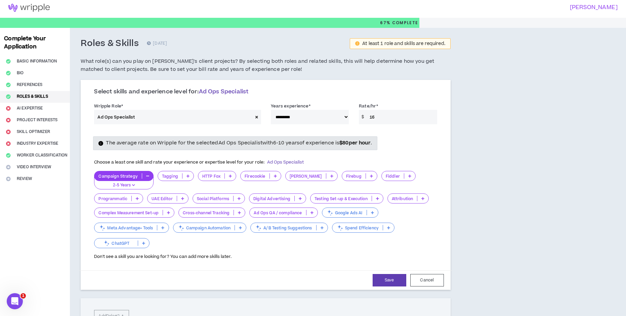
click at [309, 212] on p at bounding box center [311, 212] width 11 height 5
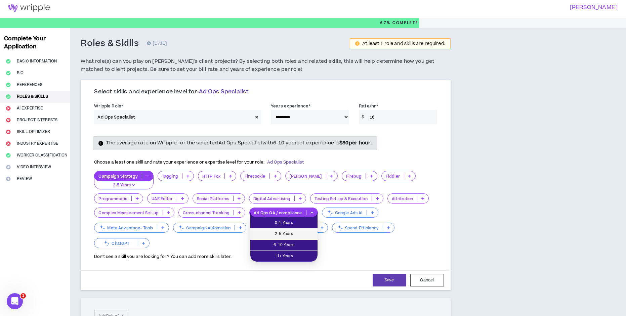
click at [301, 231] on span "2-5 Years" at bounding box center [283, 233] width 59 height 7
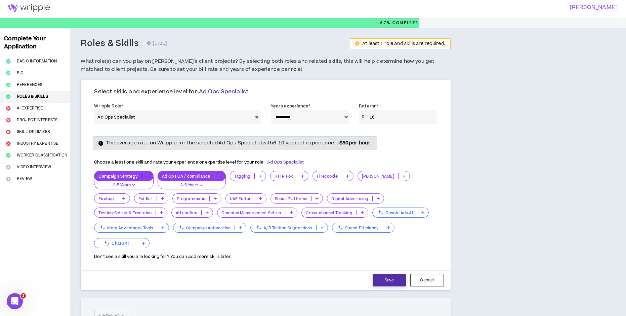
click at [387, 274] on button "Save" at bounding box center [390, 280] width 34 height 12
select select "**"
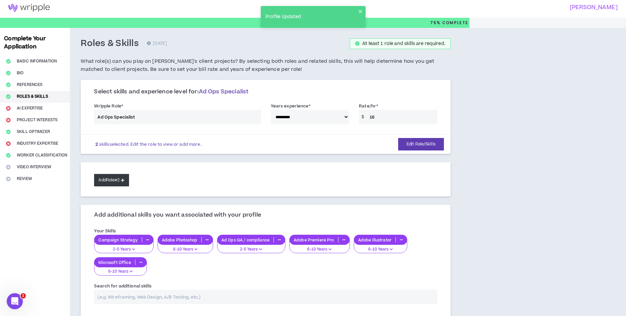
click at [122, 180] on button "Add Role #2" at bounding box center [111, 180] width 35 height 12
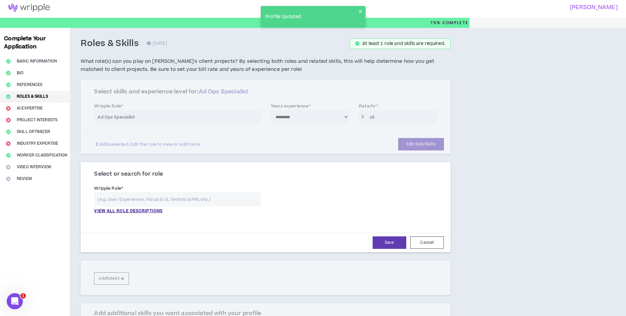
click at [141, 199] on input "text" at bounding box center [177, 199] width 166 height 14
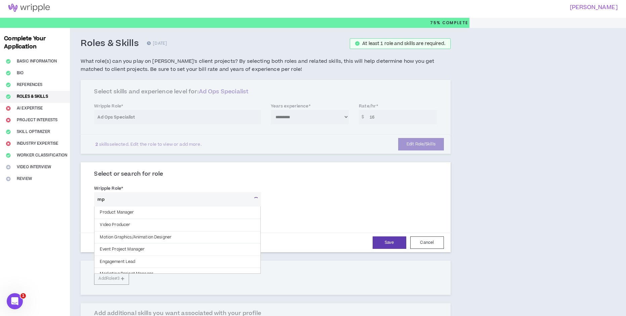
type input "m"
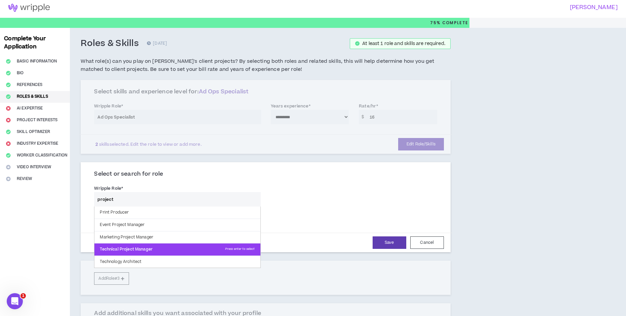
click at [172, 246] on p "Technical Project Manager Press enter to select" at bounding box center [177, 250] width 166 height 12
type input "Technical Project Manager"
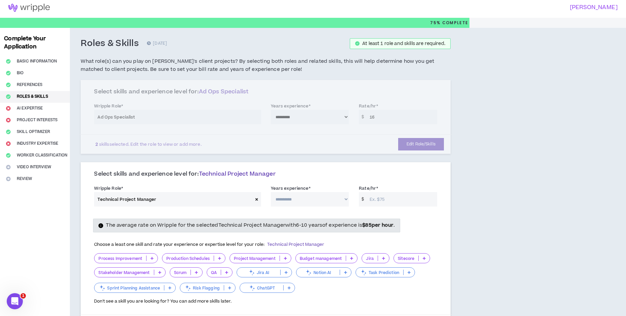
click at [343, 200] on select "**********" at bounding box center [310, 199] width 78 height 14
select select "**"
click at [271, 192] on select "**********" at bounding box center [310, 199] width 78 height 14
click at [408, 197] on input "Rate/hr *" at bounding box center [401, 199] width 71 height 14
click at [389, 197] on input "Rate/hr *" at bounding box center [401, 199] width 71 height 14
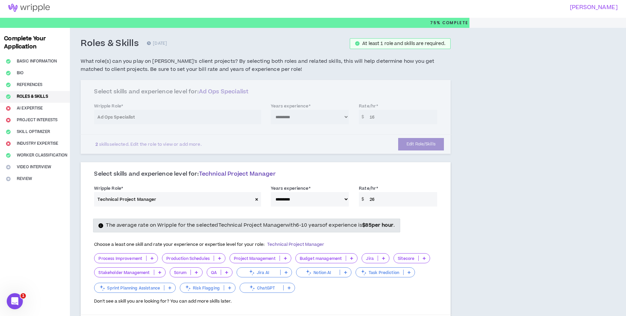
type input "26"
click at [447, 212] on div "**********" at bounding box center [266, 249] width 370 height 170
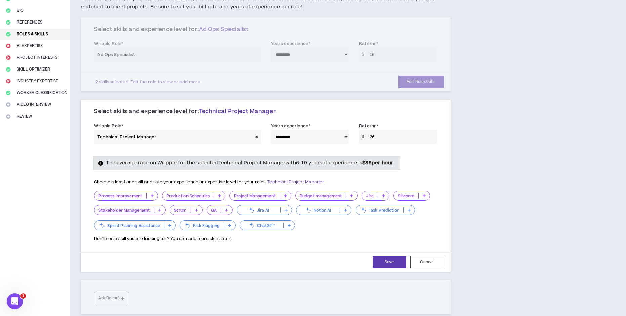
scroll to position [70, 0]
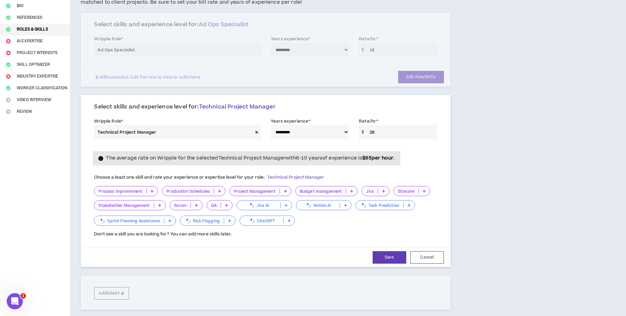
click at [152, 192] on icon at bounding box center [152, 190] width 3 height 3
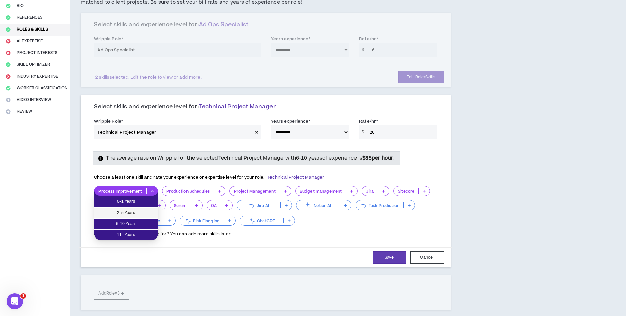
click at [137, 213] on span "2-5 Years" at bounding box center [125, 212] width 55 height 7
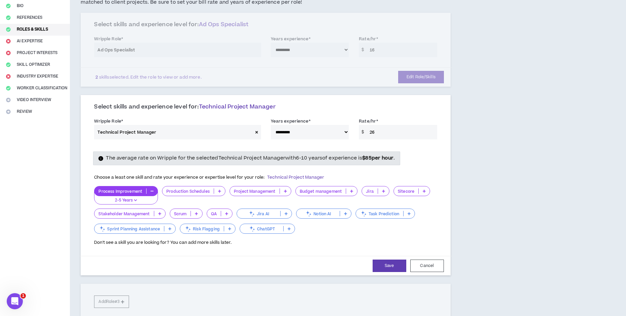
click at [286, 193] on icon at bounding box center [285, 190] width 3 height 3
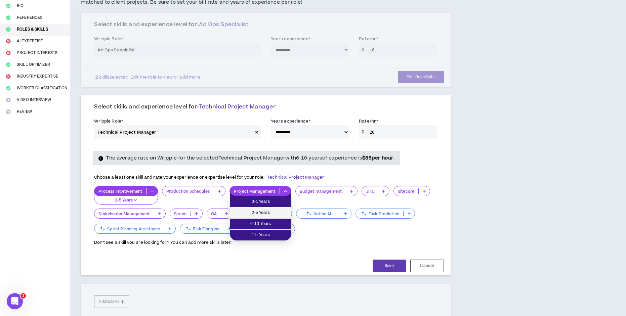
click at [279, 212] on span "2-5 Years" at bounding box center [260, 212] width 53 height 7
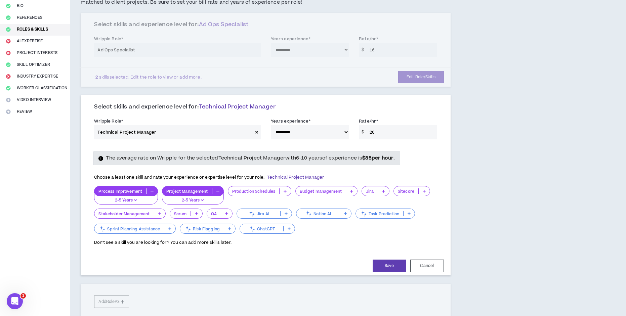
click at [225, 213] on p at bounding box center [226, 213] width 11 height 5
click at [225, 234] on span "2-5 Years" at bounding box center [221, 234] width 20 height 7
click at [290, 230] on icon at bounding box center [289, 228] width 3 height 3
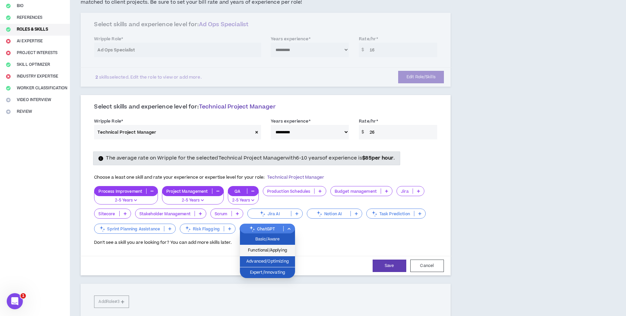
click at [282, 252] on span "Functional/Applying" at bounding box center [267, 250] width 47 height 7
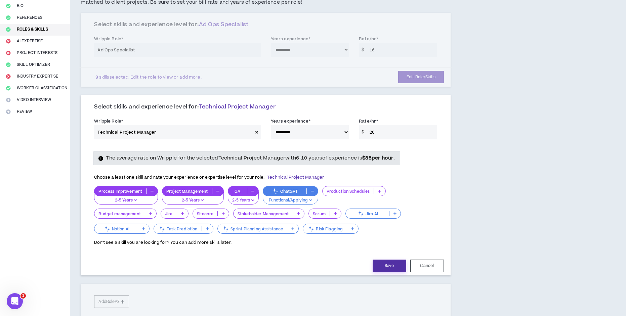
click at [389, 269] on button "Save" at bounding box center [390, 266] width 34 height 12
select select "**"
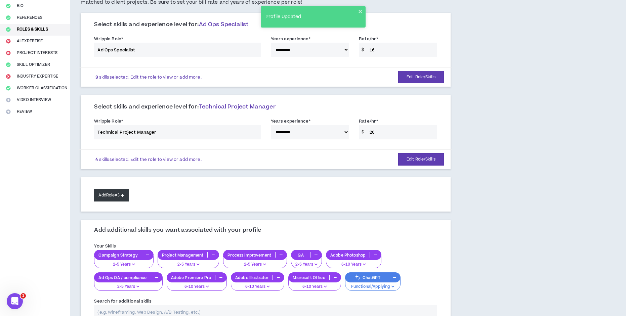
click at [117, 195] on button "Add Role #3" at bounding box center [111, 195] width 35 height 12
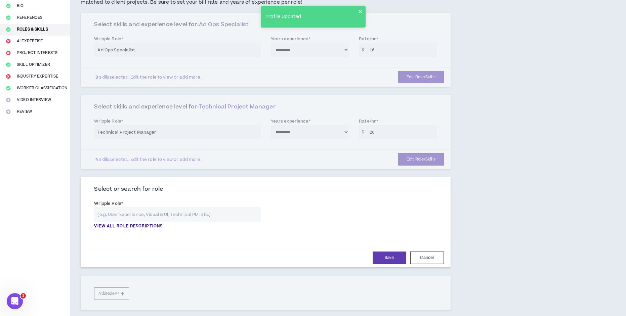
click at [140, 217] on input "text" at bounding box center [177, 214] width 166 height 14
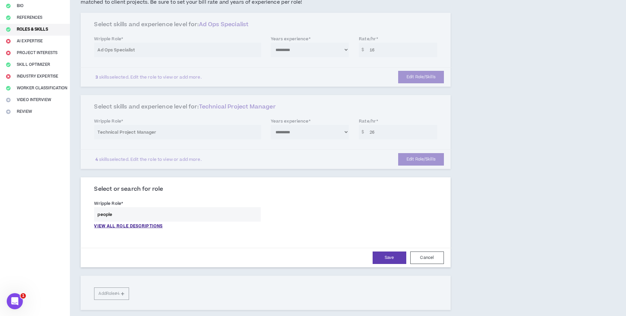
click at [391, 212] on div "**********" at bounding box center [265, 216] width 353 height 36
click at [150, 227] on p "VIEW ALL ROLE DESCRIPTIONS" at bounding box center [128, 226] width 69 height 6
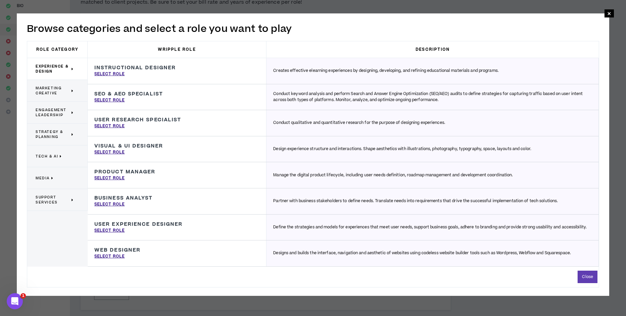
click at [64, 89] on span "Marketing Creative" at bounding box center [53, 91] width 34 height 10
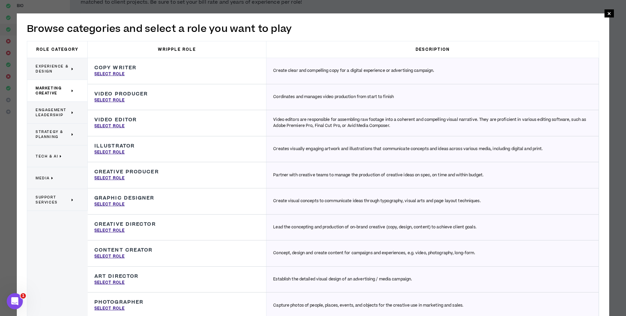
click at [70, 67] on span "Experience & Design" at bounding box center [53, 69] width 34 height 10
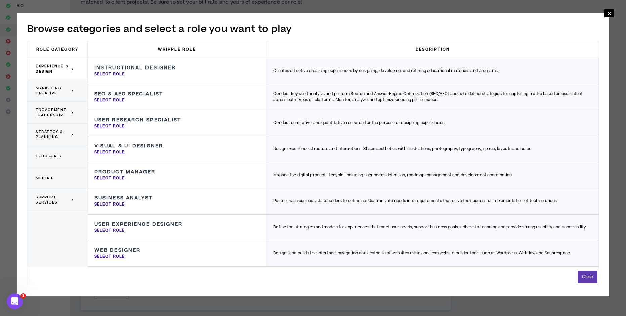
click at [64, 114] on span "Engagement Leadership" at bounding box center [53, 113] width 34 height 10
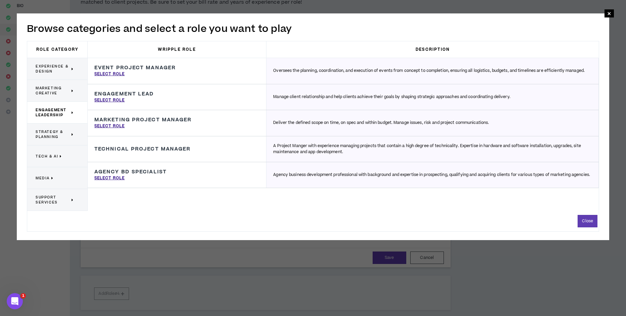
click at [58, 133] on span "Strategy & Planning" at bounding box center [53, 134] width 34 height 10
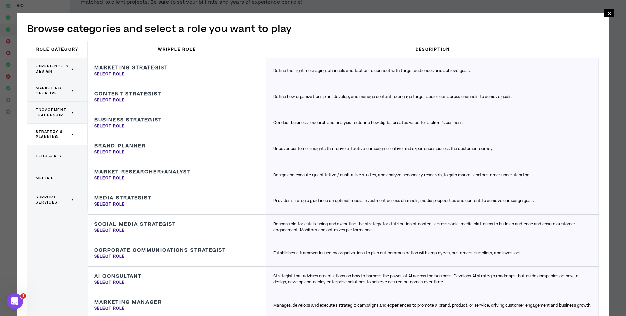
click at [56, 178] on p "Media" at bounding box center [55, 178] width 38 height 15
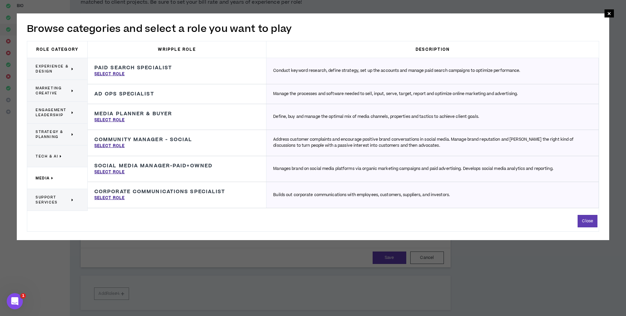
click at [53, 197] on span "Support Services" at bounding box center [53, 200] width 34 height 10
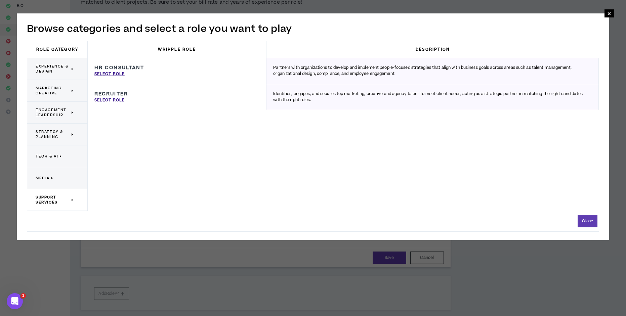
click at [59, 71] on span "Experience & Design" at bounding box center [53, 69] width 34 height 10
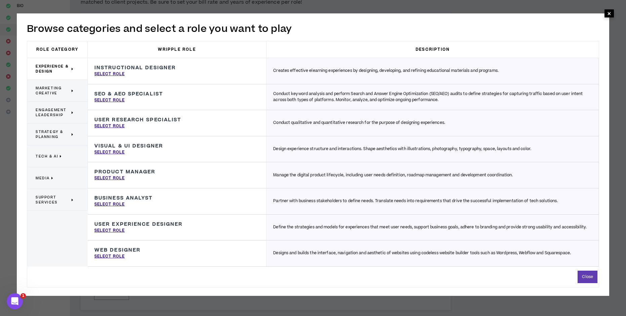
click at [609, 15] on span "×" at bounding box center [609, 13] width 4 height 8
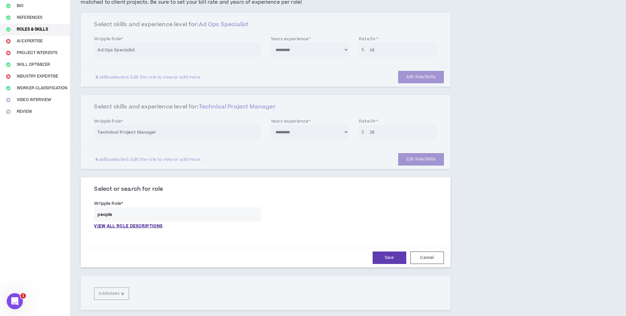
click at [134, 157] on div "**********" at bounding box center [266, 132] width 370 height 74
click at [139, 216] on input "people" at bounding box center [172, 214] width 157 height 14
click at [139, 216] on input "people" at bounding box center [177, 214] width 166 height 14
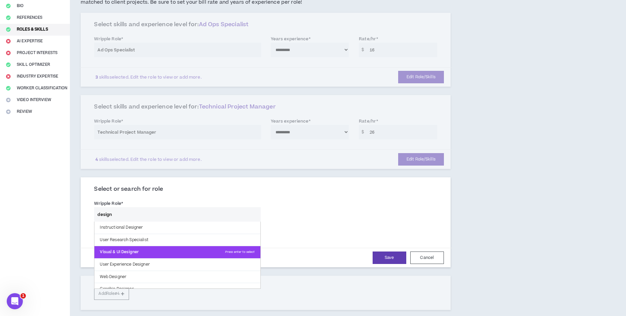
scroll to position [34, 0]
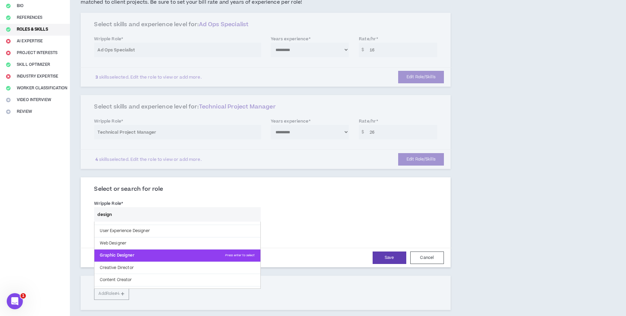
click at [168, 254] on p "Graphic Designer Press enter to select" at bounding box center [177, 256] width 166 height 12
type input "Graphic Designer"
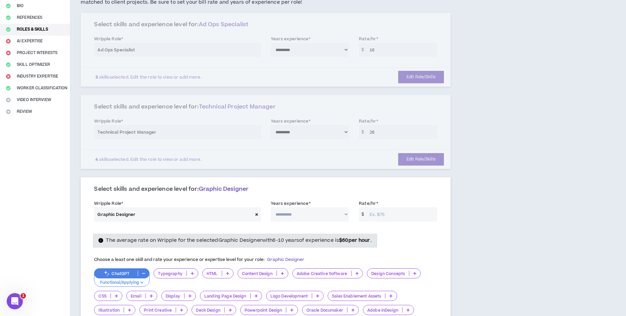
click at [323, 213] on select "**********" at bounding box center [310, 214] width 78 height 14
select select "**"
click at [271, 207] on select "**********" at bounding box center [310, 214] width 78 height 14
click at [400, 219] on input "Rate/hr *" at bounding box center [401, 214] width 71 height 14
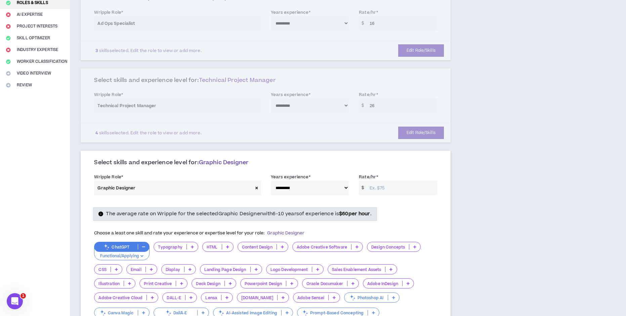
scroll to position [103, 0]
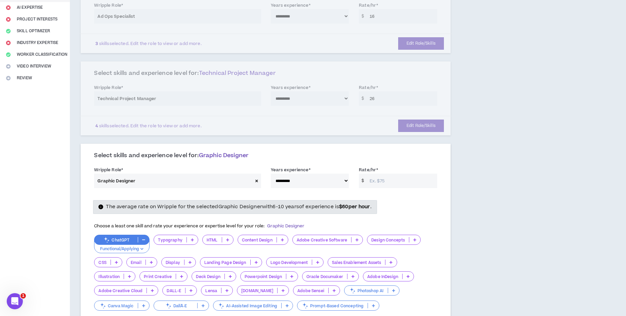
click at [382, 184] on input "Rate/hr *" at bounding box center [401, 181] width 71 height 14
type input "40"
click at [448, 161] on div "**********" at bounding box center [266, 256] width 370 height 222
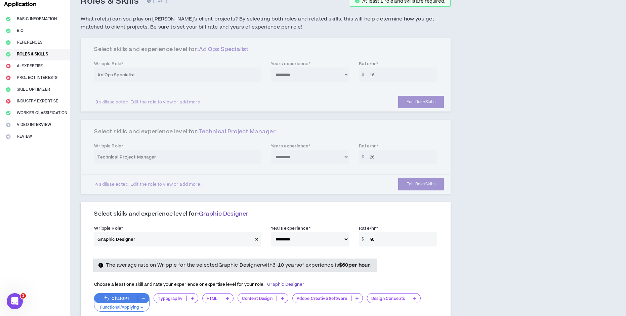
scroll to position [36, 0]
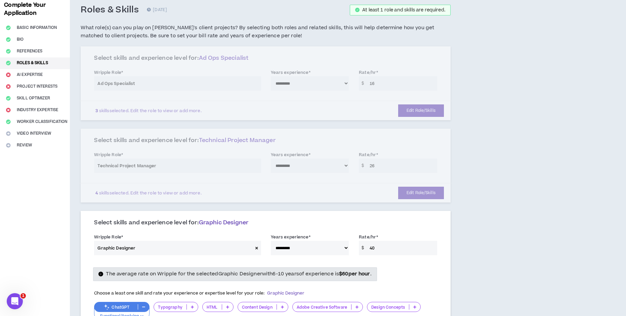
click at [118, 142] on div "**********" at bounding box center [266, 166] width 370 height 74
click at [342, 161] on div "**********" at bounding box center [266, 166] width 370 height 74
click at [427, 199] on div "**********" at bounding box center [266, 166] width 370 height 74
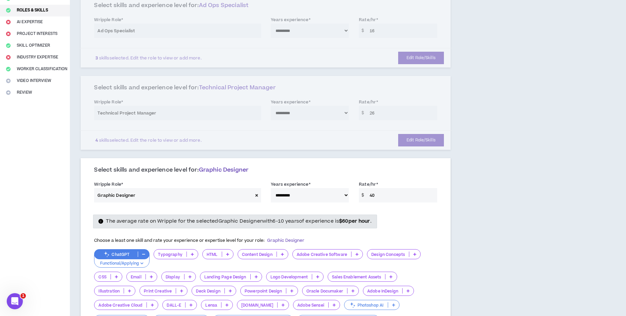
scroll to position [101, 0]
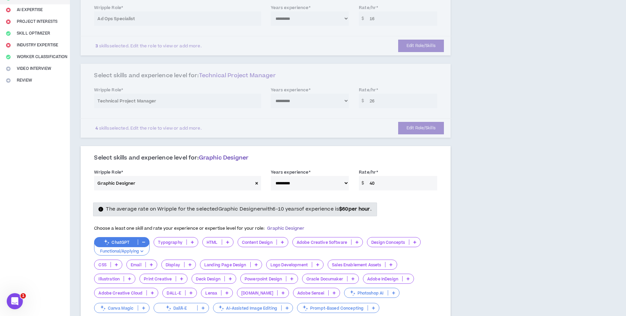
click at [414, 131] on div "**********" at bounding box center [266, 101] width 370 height 74
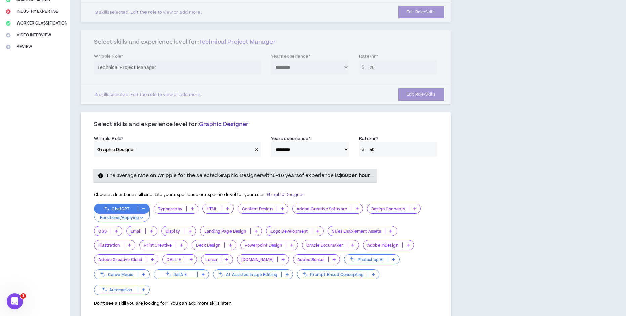
scroll to position [202, 0]
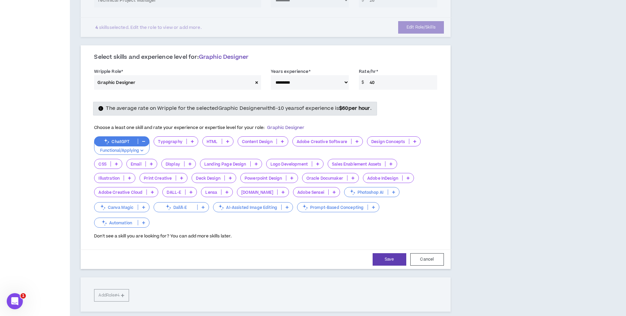
click at [158, 153] on div "Typography" at bounding box center [176, 145] width 45 height 18
click at [284, 143] on p at bounding box center [282, 141] width 11 height 5
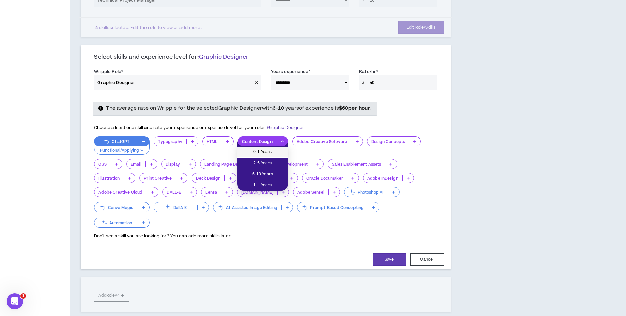
click at [273, 152] on span "0-1 Years" at bounding box center [262, 152] width 43 height 7
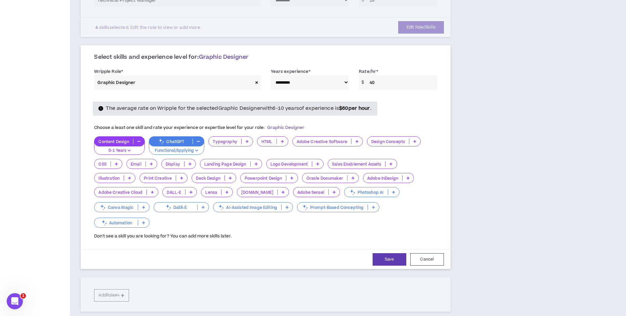
click at [412, 142] on p at bounding box center [414, 141] width 11 height 5
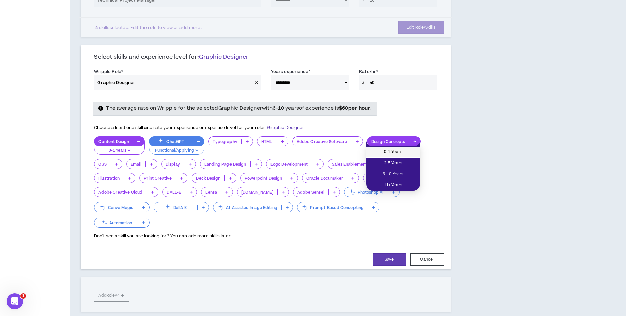
click at [405, 152] on span "0-1 Years" at bounding box center [393, 152] width 46 height 7
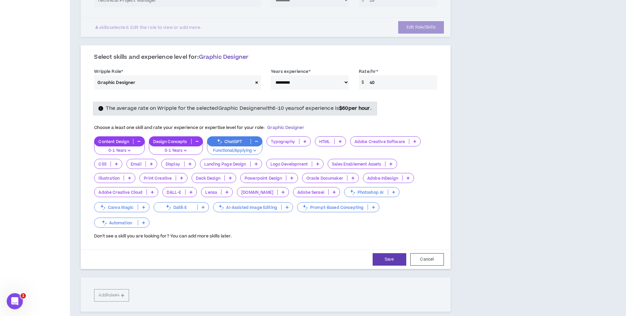
click at [128, 181] on div "Illustration" at bounding box center [114, 178] width 41 height 10
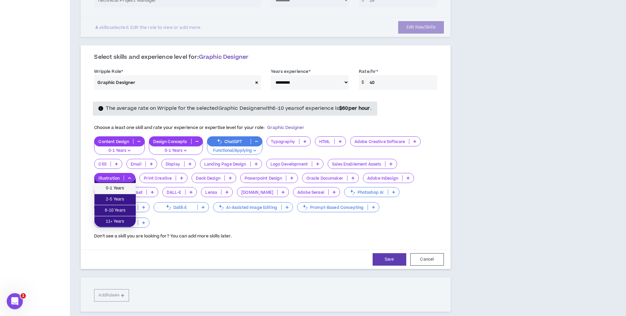
click at [122, 187] on span "0-1 Years" at bounding box center [114, 188] width 33 height 7
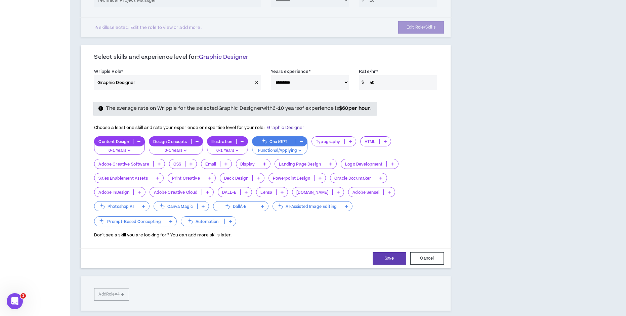
click at [139, 193] on icon at bounding box center [139, 192] width 3 height 3
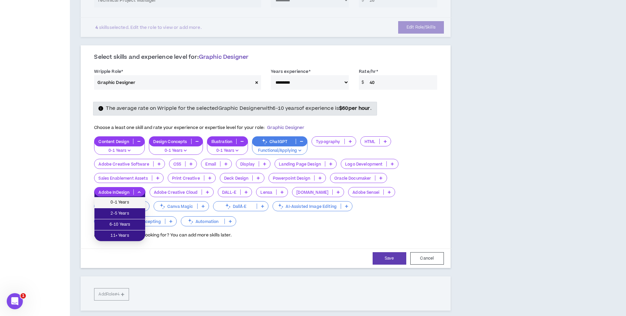
click at [136, 201] on span "0-1 Years" at bounding box center [119, 202] width 43 height 7
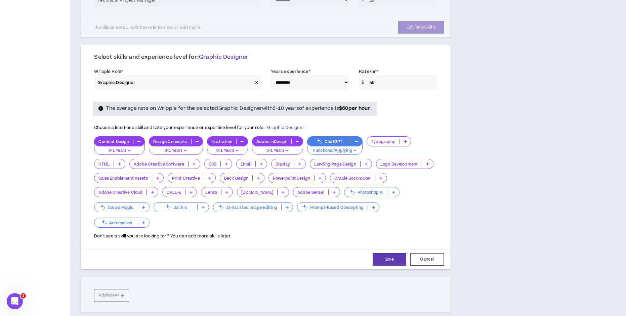
click at [320, 179] on icon at bounding box center [320, 177] width 3 height 3
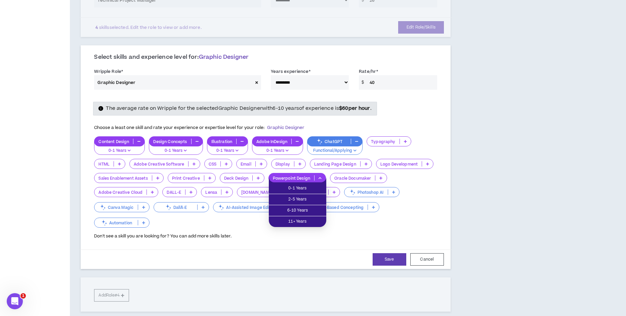
click at [469, 186] on div "**********" at bounding box center [304, 165] width 469 height 672
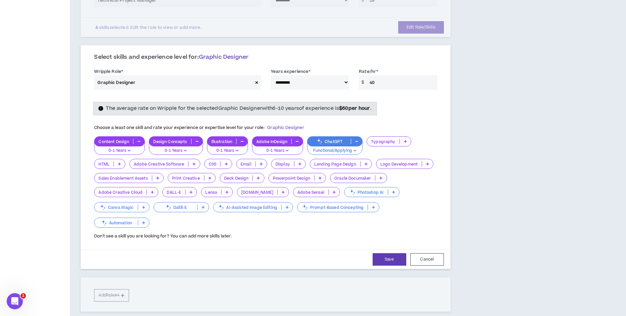
click at [150, 195] on div "Adobe Creative Cloud" at bounding box center [126, 192] width 64 height 10
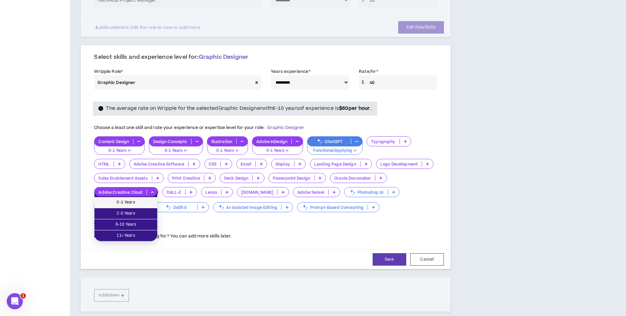
click at [148, 202] on span "0-1 Years" at bounding box center [125, 202] width 55 height 7
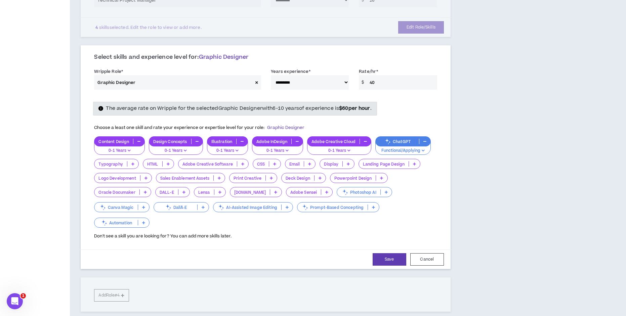
click at [385, 193] on icon at bounding box center [386, 192] width 3 height 3
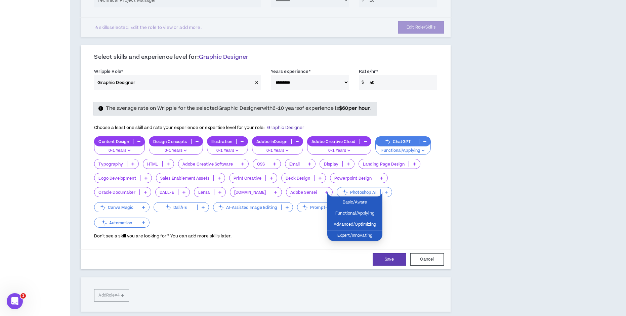
click at [430, 193] on div "Content Design 0-1 Years Design Concepts 0-1 Years Illustration 0-1 Years Adobe…" at bounding box center [265, 182] width 343 height 92
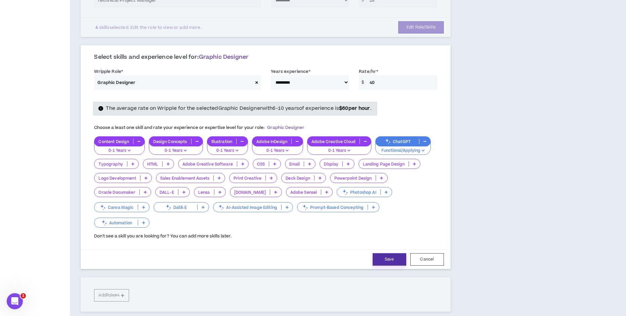
click at [390, 256] on button "Save" at bounding box center [390, 259] width 34 height 12
select select "**"
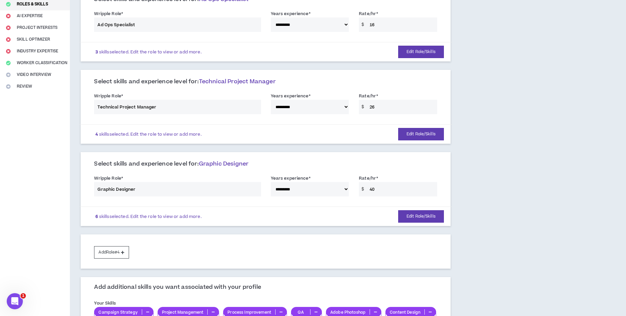
scroll to position [0, 0]
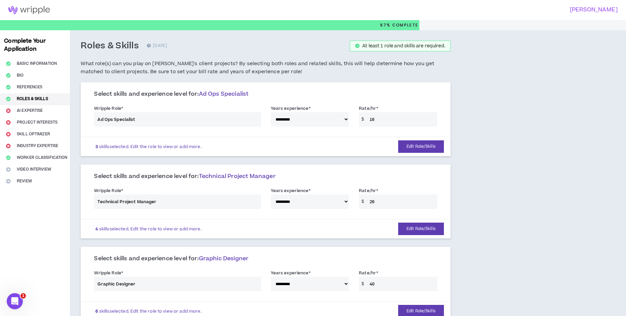
click at [393, 119] on div "**********" at bounding box center [265, 117] width 353 height 29
click at [408, 145] on button "Edit Role/Skills" at bounding box center [421, 146] width 46 height 12
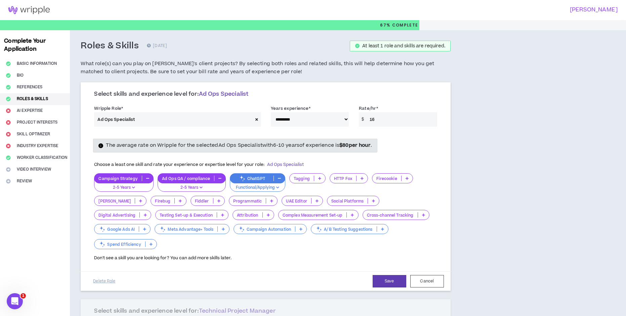
drag, startPoint x: 380, startPoint y: 120, endPoint x: 365, endPoint y: 120, distance: 14.8
click at [365, 120] on div "$ 16" at bounding box center [398, 119] width 78 height 14
type input "80"
click at [388, 275] on button "Save" at bounding box center [390, 281] width 34 height 12
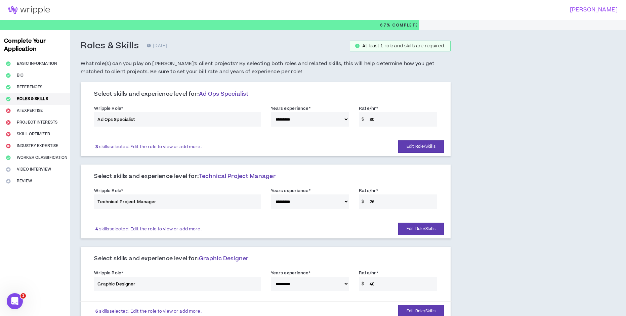
click at [398, 203] on div "**********" at bounding box center [265, 199] width 353 height 29
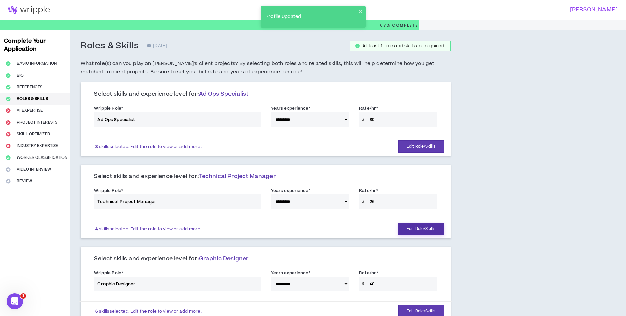
click at [413, 229] on button "Edit Role/Skills" at bounding box center [421, 229] width 46 height 12
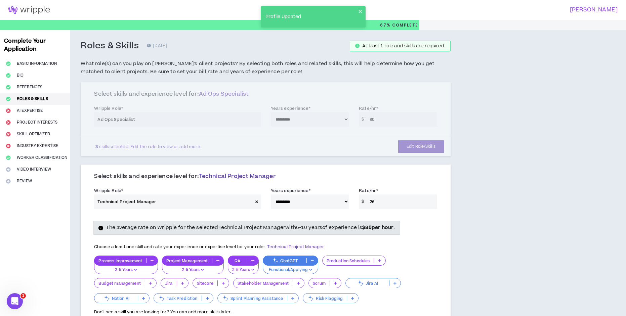
drag, startPoint x: 384, startPoint y: 203, endPoint x: 347, endPoint y: 202, distance: 37.0
click at [347, 203] on div "**********" at bounding box center [265, 199] width 353 height 29
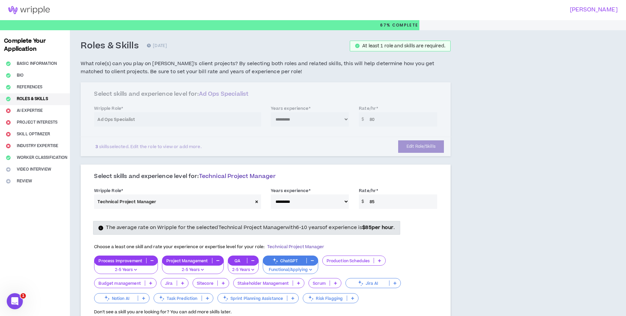
drag, startPoint x: 371, startPoint y: 203, endPoint x: 362, endPoint y: 203, distance: 8.7
click at [362, 203] on div "$ 85" at bounding box center [398, 202] width 78 height 14
type input "60"
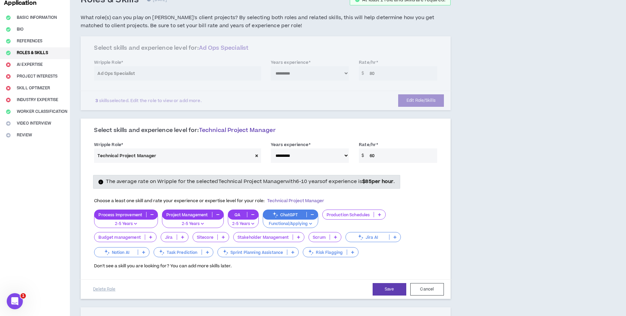
scroll to position [101, 0]
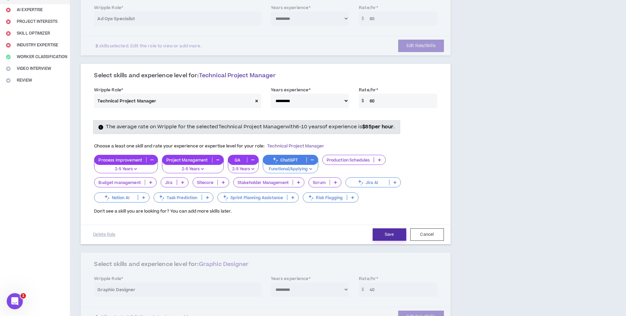
click at [387, 236] on button "Save" at bounding box center [390, 234] width 34 height 12
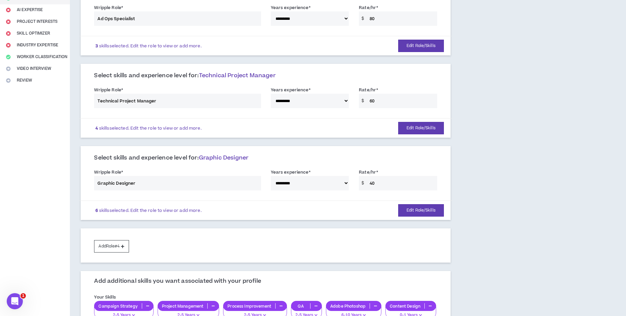
scroll to position [67, 0]
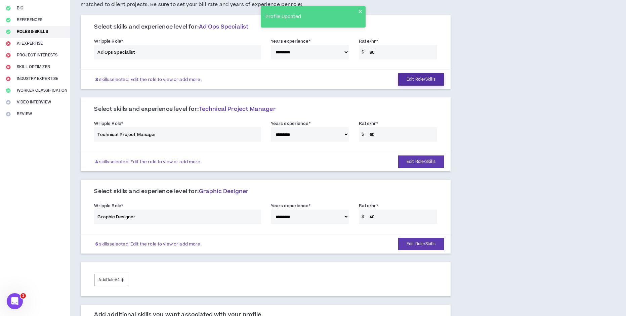
click at [419, 82] on button "Edit Role/Skills" at bounding box center [421, 79] width 46 height 12
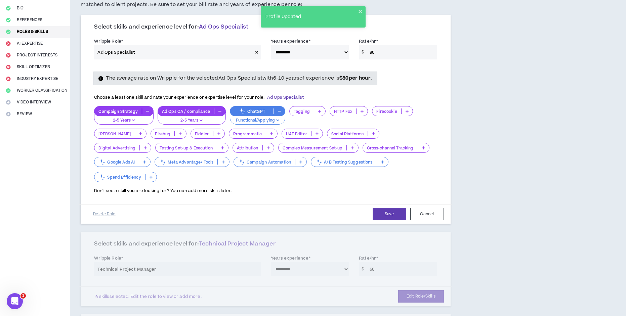
drag, startPoint x: 381, startPoint y: 55, endPoint x: 361, endPoint y: 55, distance: 19.8
click at [361, 55] on div "$ 80" at bounding box center [398, 52] width 78 height 14
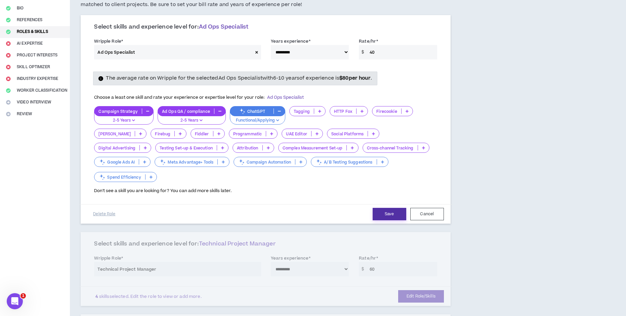
type input "40"
click at [384, 208] on button "Save" at bounding box center [390, 214] width 34 height 12
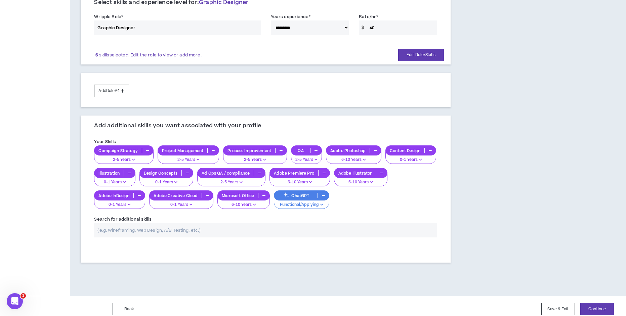
scroll to position [263, 0]
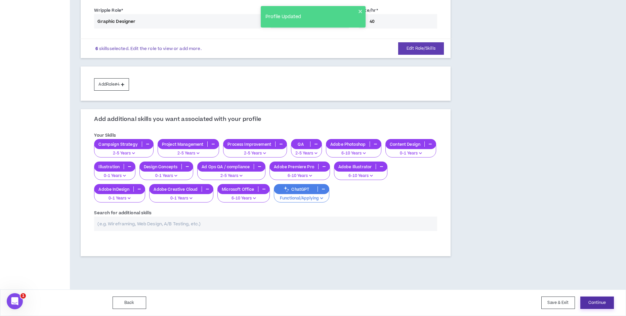
click at [598, 302] on button "Continue" at bounding box center [597, 303] width 34 height 12
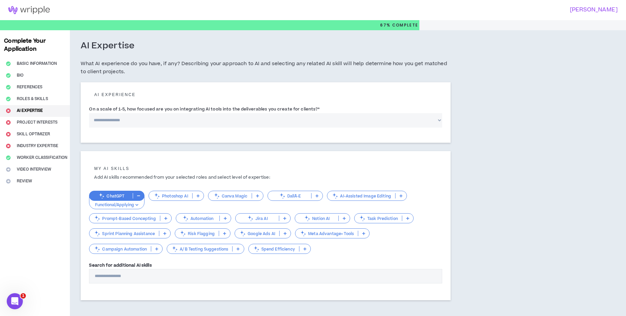
click at [142, 119] on select "**********" at bounding box center [265, 120] width 353 height 14
select select "*"
click at [89, 113] on select "**********" at bounding box center [265, 120] width 353 height 14
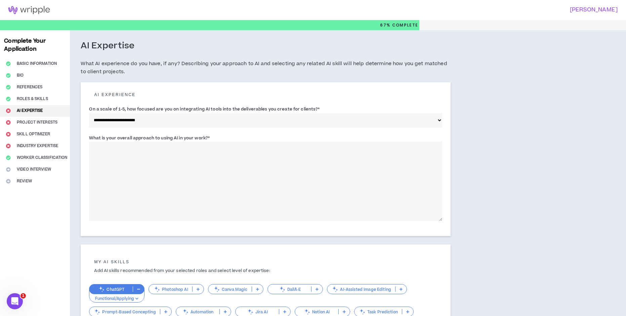
click at [119, 164] on textarea "What is your overall approach to using AI in your work? *" at bounding box center [265, 181] width 353 height 79
click at [188, 148] on textarea "**********" at bounding box center [265, 181] width 353 height 79
drag, startPoint x: 200, startPoint y: 147, endPoint x: 187, endPoint y: 147, distance: 12.8
click at [187, 147] on textarea "**********" at bounding box center [265, 181] width 353 height 79
click at [290, 146] on textarea "**********" at bounding box center [265, 181] width 353 height 79
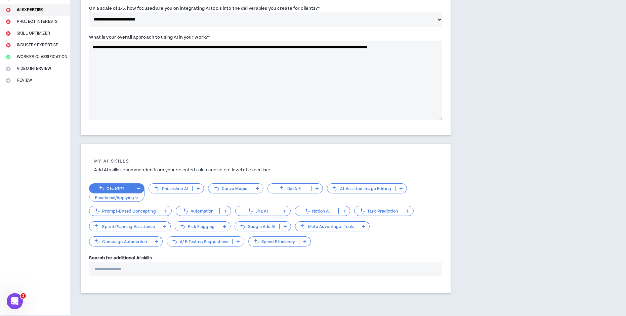
scroll to position [127, 0]
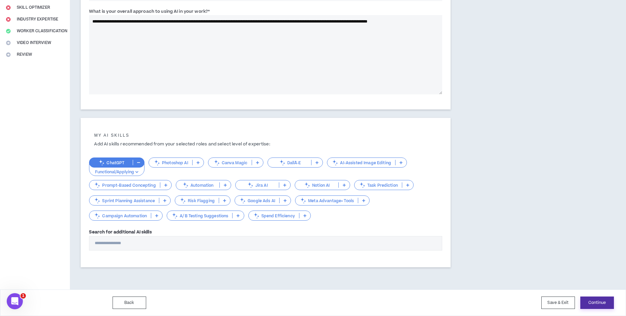
type textarea "**********"
click at [604, 301] on button "Continue" at bounding box center [597, 303] width 34 height 12
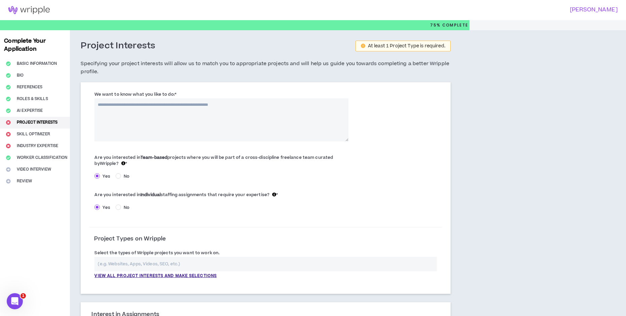
click at [169, 111] on textarea "We want to know what you like to do: *" at bounding box center [221, 119] width 254 height 43
type textarea "*"
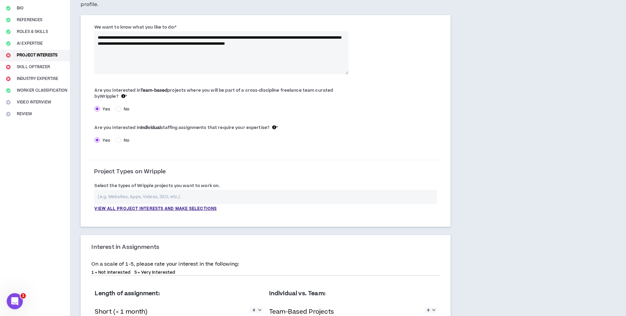
scroll to position [101, 0]
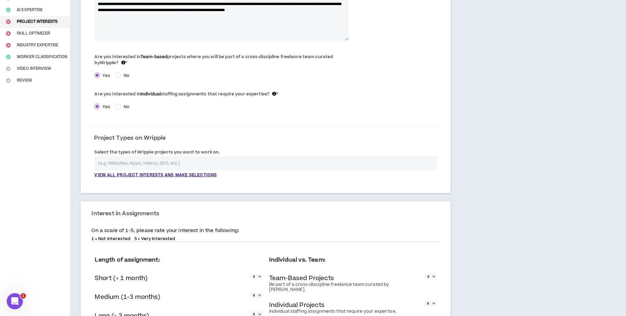
type textarea "**********"
click at [130, 161] on input "text" at bounding box center [265, 163] width 342 height 14
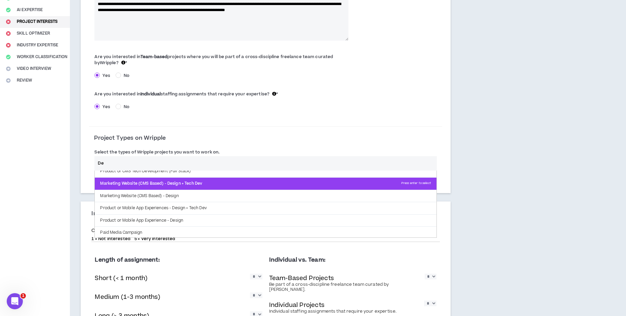
scroll to position [34, 0]
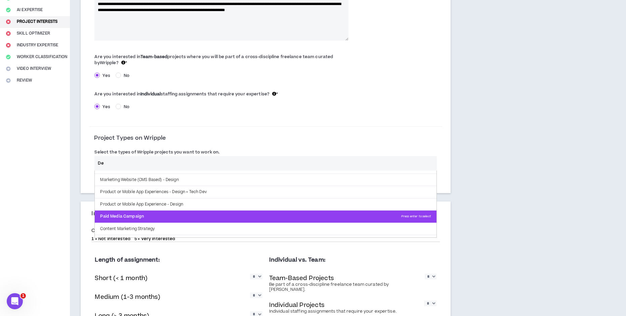
type input "De"
click at [109, 215] on p "Paid Media Campaign Press enter to select" at bounding box center [265, 217] width 341 height 12
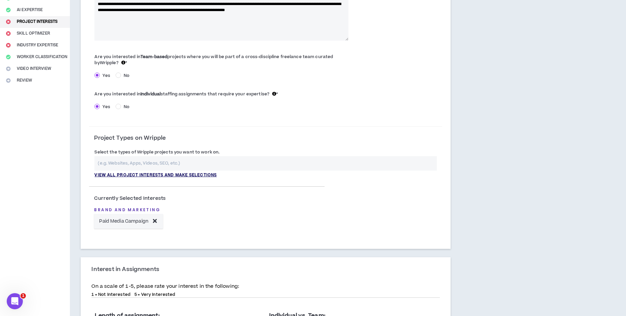
click at [118, 173] on p "View all project interests and make selections" at bounding box center [155, 175] width 122 height 6
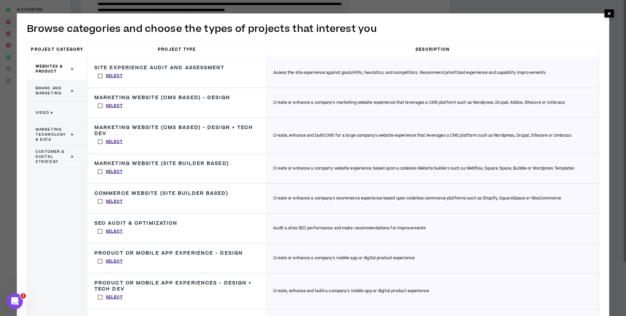
click at [608, 11] on span "×" at bounding box center [609, 13] width 4 height 8
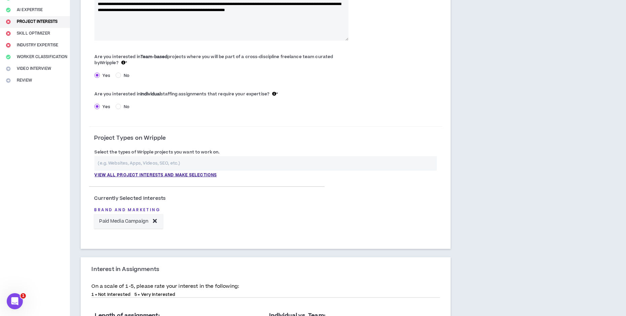
click at [156, 221] on icon at bounding box center [155, 221] width 4 height 6
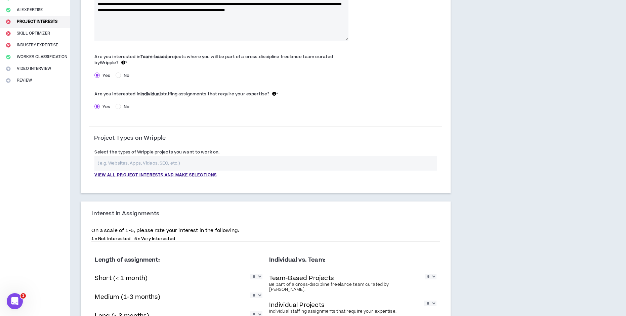
click at [136, 171] on div "View all project interests and make selections" at bounding box center [265, 167] width 342 height 22
click at [138, 174] on p "View all project interests and make selections" at bounding box center [155, 175] width 122 height 6
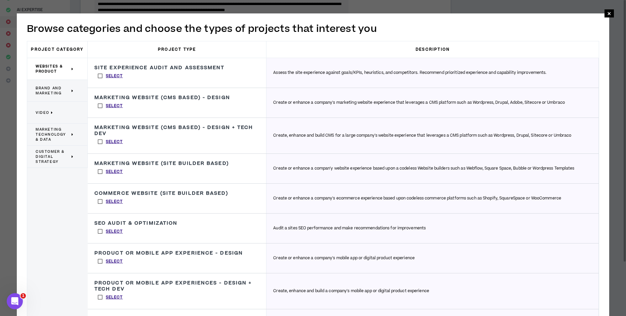
click at [58, 90] on span "Brand and Marketing" at bounding box center [53, 91] width 34 height 10
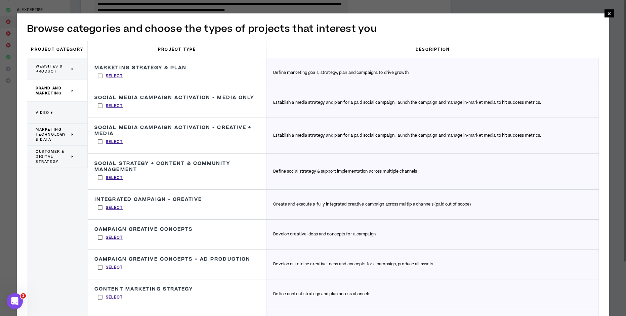
click at [101, 77] on label "Select" at bounding box center [110, 76] width 32 height 10
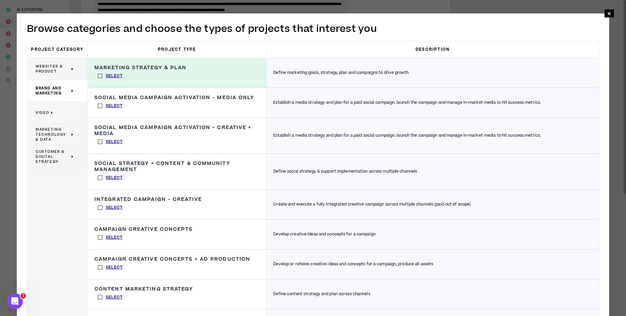
click at [100, 106] on label "Select" at bounding box center [110, 106] width 32 height 10
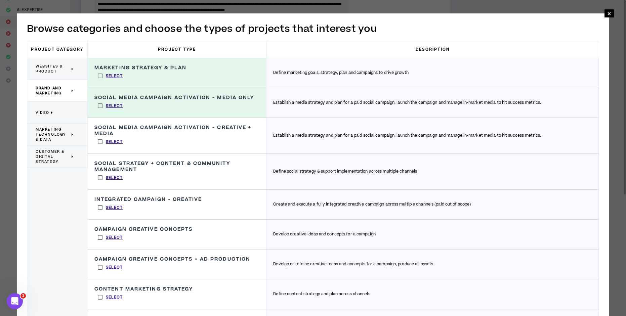
click at [101, 141] on label "Select" at bounding box center [110, 142] width 32 height 10
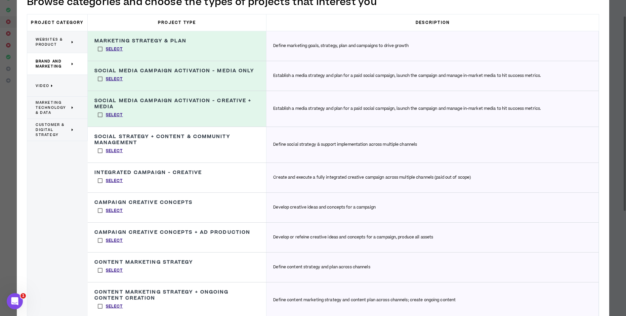
click at [98, 153] on label "Select" at bounding box center [110, 151] width 32 height 10
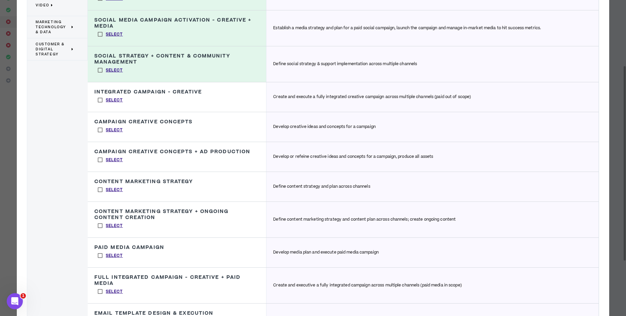
click at [101, 128] on label "Select" at bounding box center [110, 130] width 32 height 10
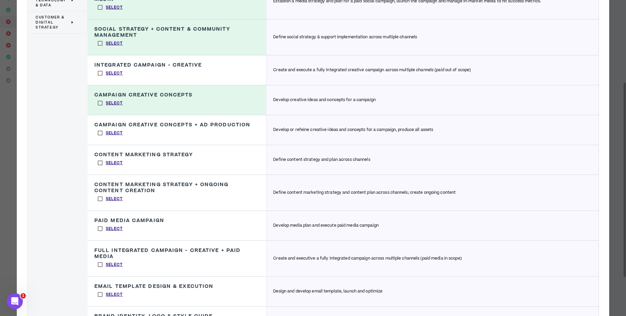
click at [101, 131] on label "Select" at bounding box center [110, 133] width 32 height 10
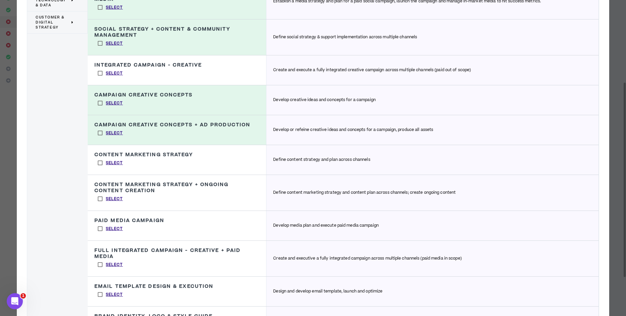
click at [99, 162] on label "Select" at bounding box center [110, 163] width 32 height 10
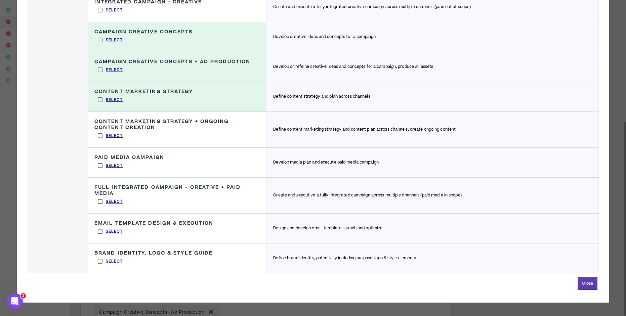
click at [99, 135] on label "Select" at bounding box center [110, 136] width 32 height 10
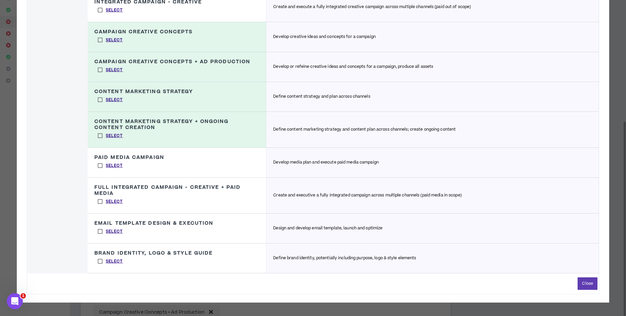
click at [100, 166] on label "Select" at bounding box center [110, 166] width 32 height 10
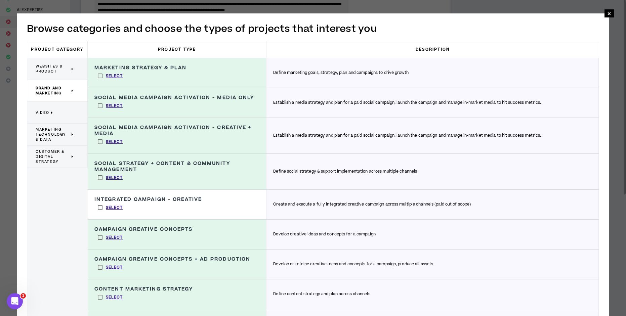
click at [55, 114] on p "Video" at bounding box center [55, 112] width 38 height 15
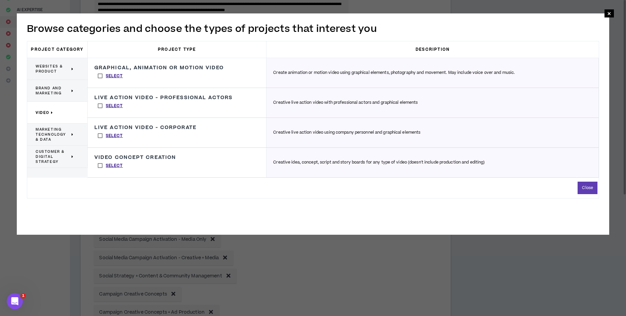
click at [60, 87] on span "Brand and Marketing" at bounding box center [53, 91] width 34 height 10
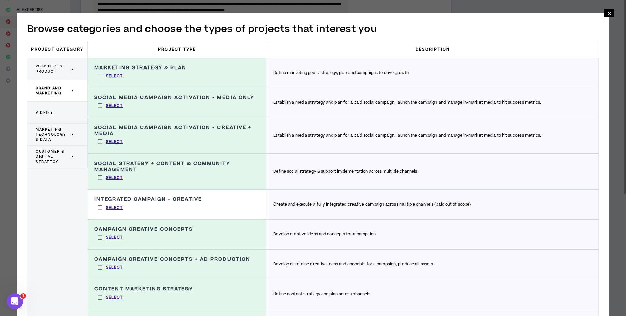
click at [59, 110] on p "Video" at bounding box center [55, 112] width 38 height 15
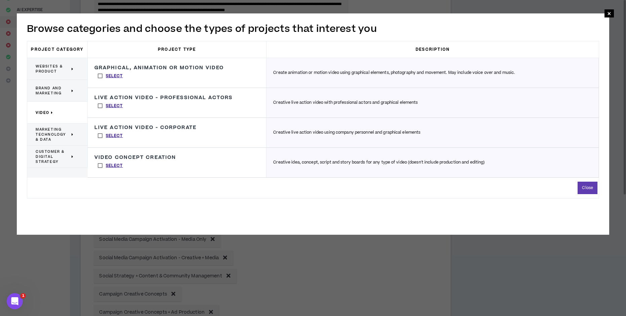
click at [100, 164] on label "Select" at bounding box center [110, 166] width 32 height 10
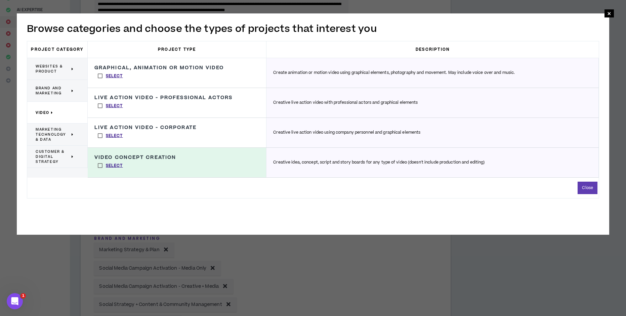
click at [56, 132] on span "Marketing Technology & Data" at bounding box center [53, 134] width 34 height 15
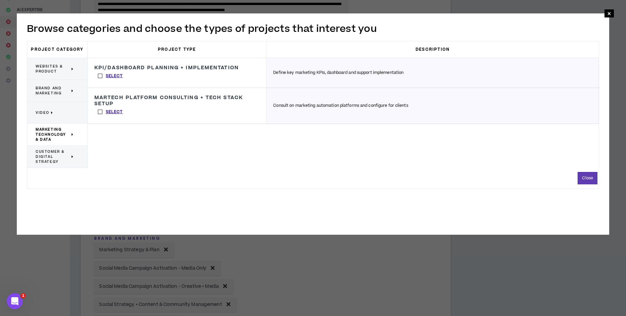
click at [102, 75] on label "Select" at bounding box center [110, 76] width 32 height 10
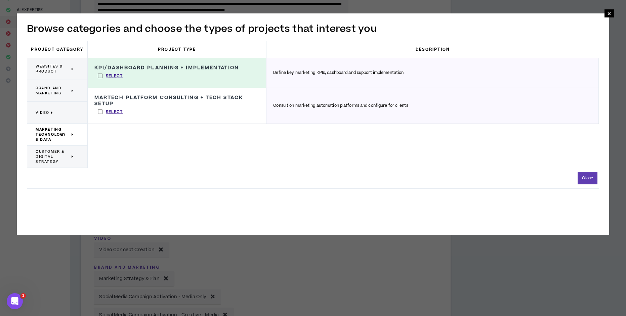
click at [58, 154] on span "Customer & Digital Strategy" at bounding box center [53, 156] width 34 height 15
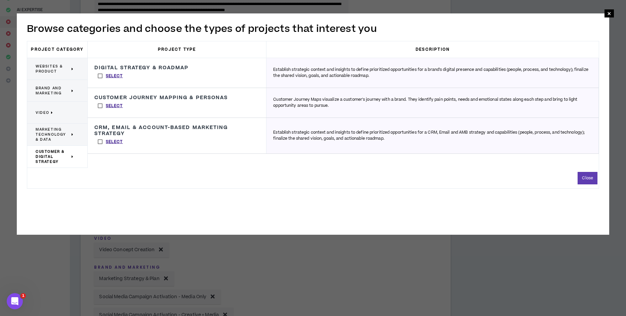
click at [101, 76] on label "Select" at bounding box center [110, 76] width 32 height 10
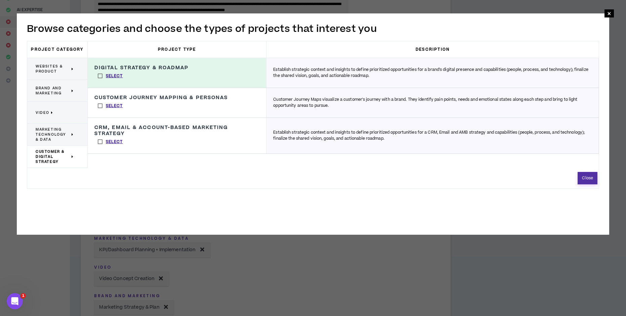
click at [588, 178] on button "Close" at bounding box center [588, 178] width 20 height 12
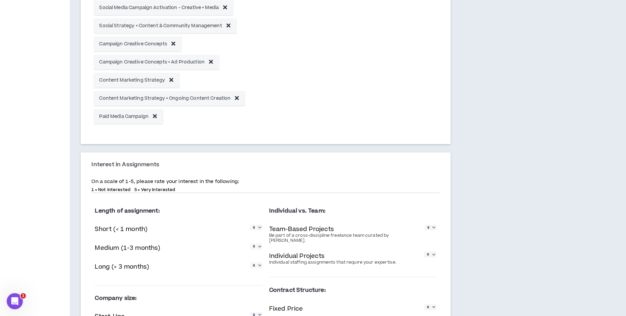
scroll to position [544, 0]
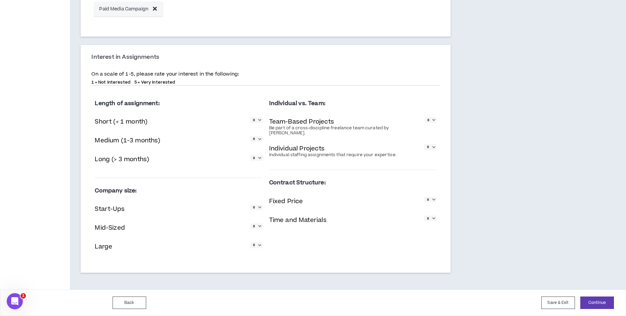
click at [252, 121] on select "* * * * *" at bounding box center [256, 120] width 12 height 6
click at [253, 121] on select "* * * * *" at bounding box center [256, 120] width 12 height 6
click at [256, 122] on select "* * * * *" at bounding box center [256, 120] width 12 height 6
select select "*"
click at [250, 117] on select "* * * * *" at bounding box center [256, 120] width 12 height 6
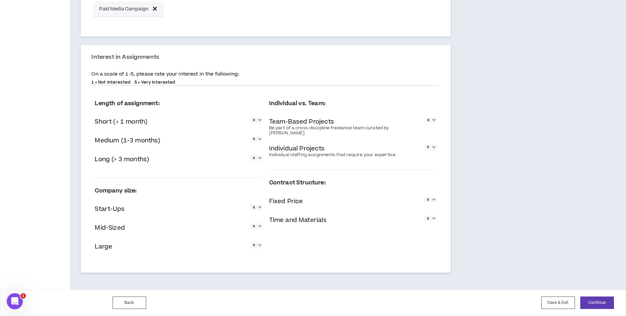
click at [256, 141] on select "* * * * *" at bounding box center [256, 139] width 12 height 6
select select "*"
click at [250, 136] on select "* * * * *" at bounding box center [256, 139] width 12 height 6
click at [252, 158] on select "* * * * *" at bounding box center [256, 158] width 12 height 6
select select "*"
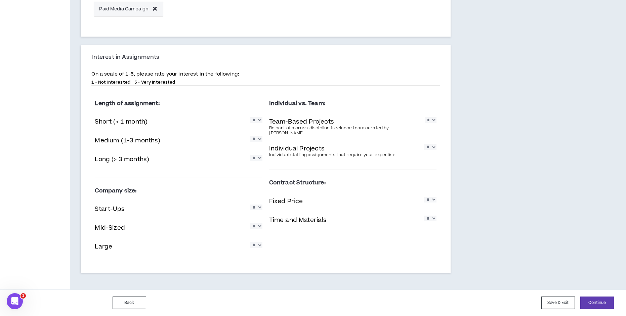
click at [250, 155] on select "* * * * *" at bounding box center [256, 158] width 12 height 6
click at [428, 120] on select "* * * * *" at bounding box center [431, 120] width 12 height 6
select select "*"
click at [425, 117] on select "* * * * *" at bounding box center [431, 120] width 12 height 6
click at [433, 144] on select "* * * * *" at bounding box center [430, 147] width 12 height 6
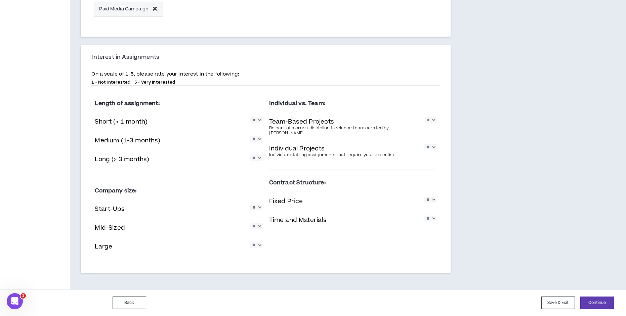
select select "*"
click at [424, 144] on select "* * * * *" at bounding box center [430, 147] width 12 height 6
click at [260, 209] on select "* * * * *" at bounding box center [256, 208] width 12 height 6
select select "*"
click at [250, 205] on select "* * * * *" at bounding box center [256, 208] width 12 height 6
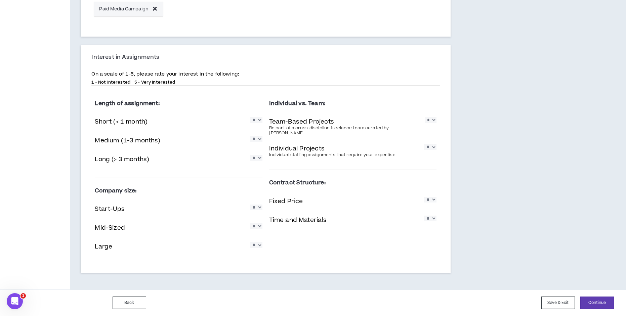
drag, startPoint x: 259, startPoint y: 227, endPoint x: 262, endPoint y: 240, distance: 13.0
click at [259, 227] on select "* * * * *" at bounding box center [256, 226] width 12 height 6
select select "*"
click at [250, 223] on select "* * * * *" at bounding box center [256, 226] width 12 height 6
click at [255, 248] on select "* * * * *" at bounding box center [256, 245] width 12 height 6
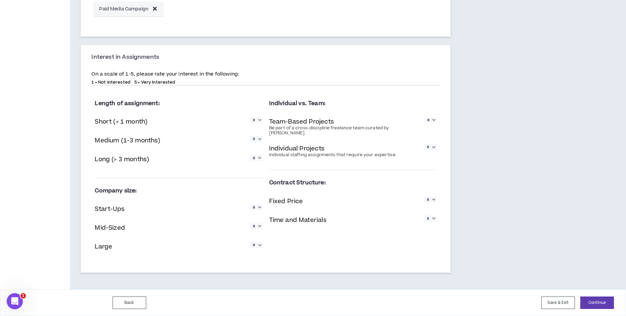
select select "*"
click at [250, 242] on select "* * * * *" at bounding box center [256, 245] width 12 height 6
click at [435, 197] on select "* * * * *" at bounding box center [430, 200] width 12 height 6
select select "*"
click at [424, 197] on select "* * * * *" at bounding box center [430, 200] width 12 height 6
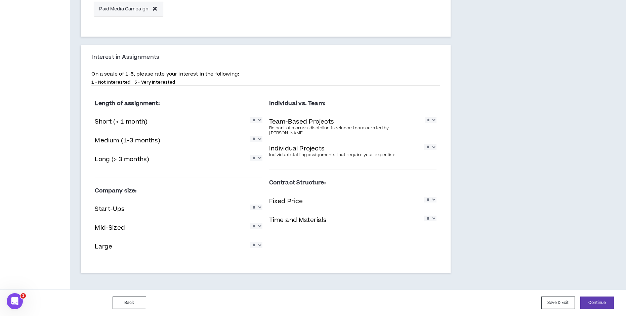
click at [431, 216] on select "* * * * *" at bounding box center [430, 219] width 12 height 6
click at [424, 216] on select "* * * * *" at bounding box center [430, 219] width 12 height 6
click at [434, 216] on select "* * * * *" at bounding box center [430, 219] width 12 height 6
select select "*"
click at [424, 216] on select "* * * * *" at bounding box center [430, 219] width 12 height 6
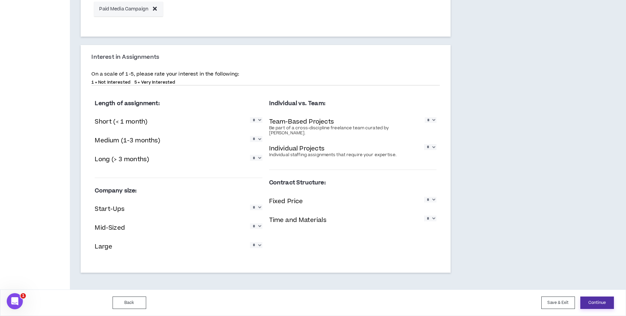
click at [592, 305] on button "Continue" at bounding box center [597, 303] width 34 height 12
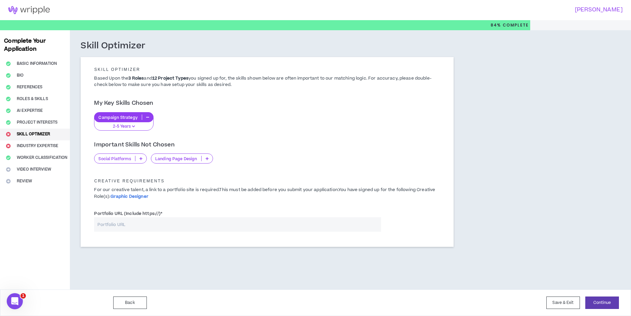
click at [141, 224] on input "Portfolio URL (Include https://) *" at bounding box center [237, 224] width 287 height 14
paste input "[URL][DOMAIN_NAME]"
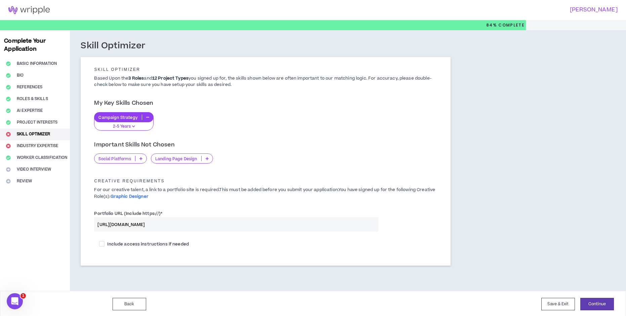
type input "[URL][DOMAIN_NAME]"
click at [592, 300] on button "Continue" at bounding box center [597, 304] width 34 height 12
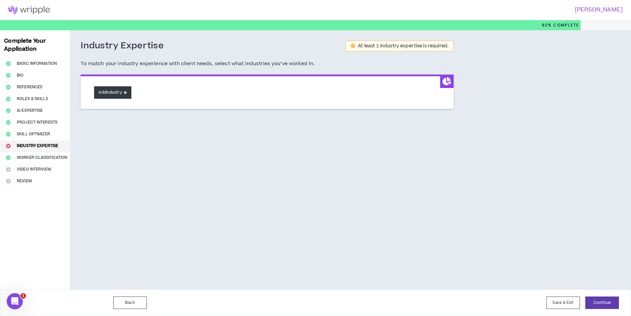
click at [124, 96] on button "Add Industry" at bounding box center [112, 92] width 37 height 12
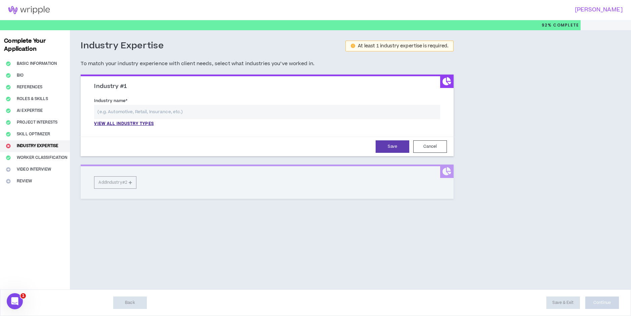
click at [142, 111] on input "text" at bounding box center [267, 112] width 346 height 14
type input "r"
type input "o"
click at [74, 122] on div "Industry Expertise At least 1 industry expertise is required. To match your ind…" at bounding box center [267, 131] width 394 height 202
click at [103, 124] on p "View all industry types" at bounding box center [123, 124] width 59 height 6
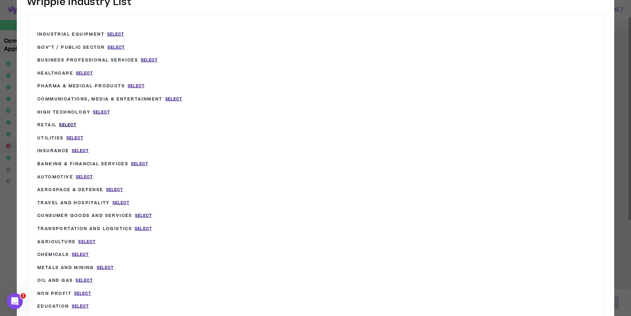
click at [71, 124] on span "Select" at bounding box center [67, 125] width 17 height 6
type input "Retail"
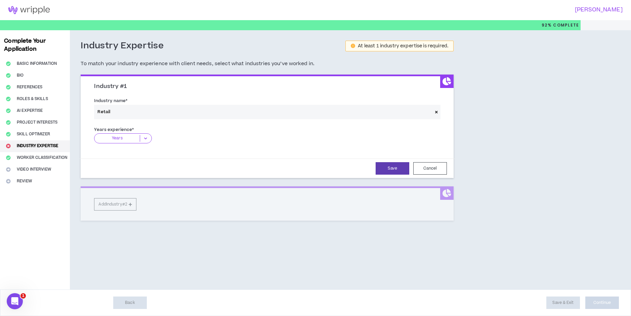
click at [144, 140] on icon at bounding box center [145, 138] width 11 height 7
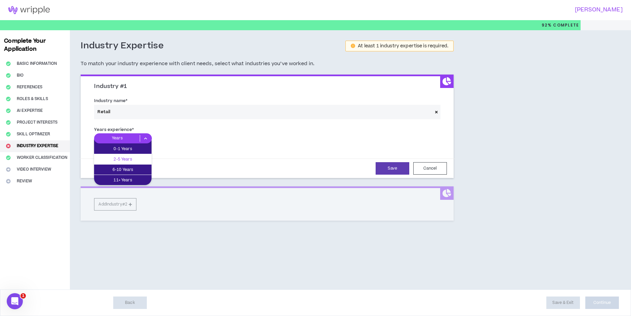
click at [140, 158] on p "2-5 Years" at bounding box center [122, 159] width 57 height 7
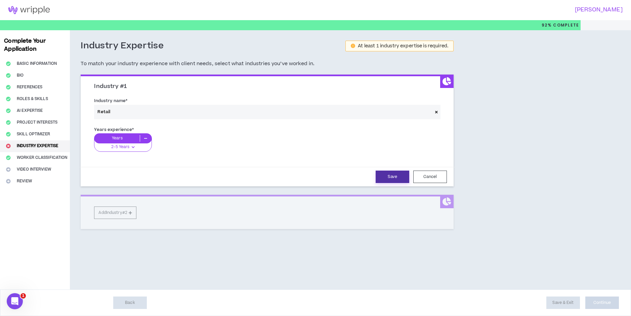
click at [388, 177] on button "Save" at bounding box center [393, 177] width 34 height 12
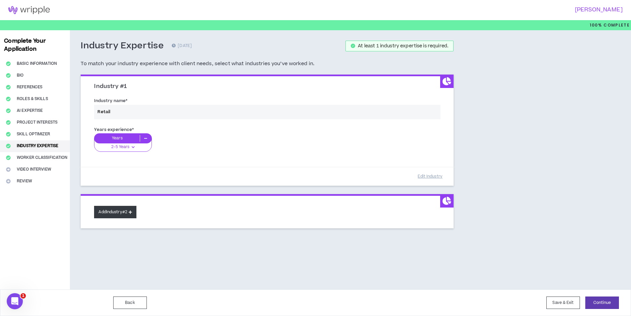
click at [132, 212] on icon at bounding box center [130, 212] width 3 height 4
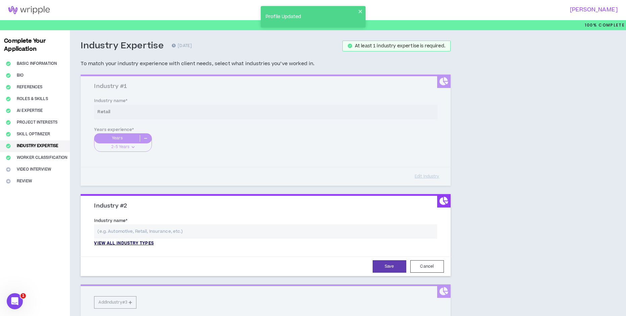
click at [133, 245] on p "View all industry types" at bounding box center [123, 244] width 59 height 6
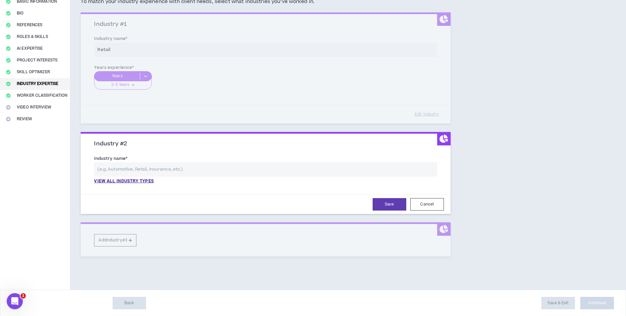
scroll to position [62, 0]
click at [440, 199] on button "Cancel" at bounding box center [427, 204] width 34 height 12
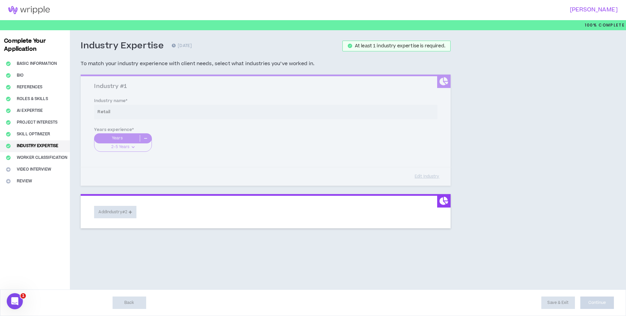
scroll to position [0, 0]
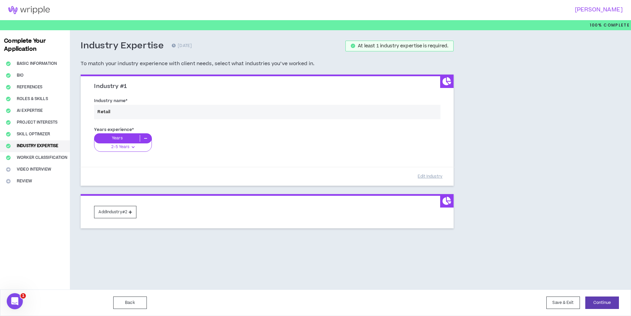
click at [416, 246] on div "Industry Expertise [DATE] At least 1 industry expertise is required. To match y…" at bounding box center [267, 145] width 394 height 231
click at [609, 303] on button "Continue" at bounding box center [602, 303] width 34 height 12
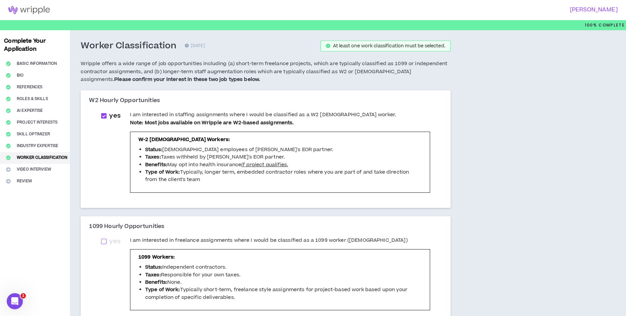
click at [106, 242] on span at bounding box center [103, 241] width 5 height 5
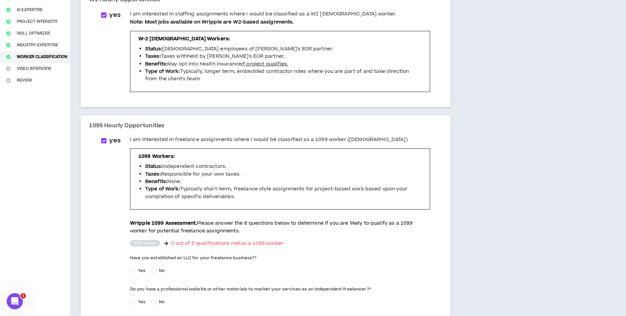
scroll to position [134, 0]
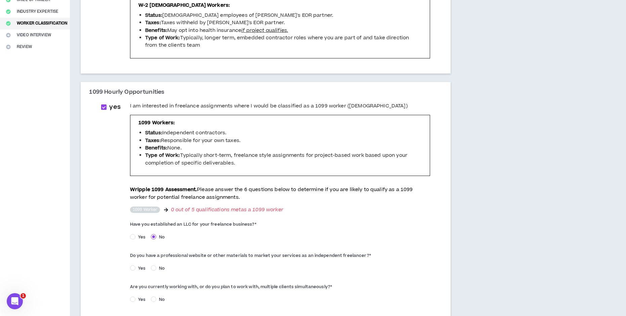
click at [104, 108] on span at bounding box center [103, 106] width 5 height 5
checkbox input "*****"
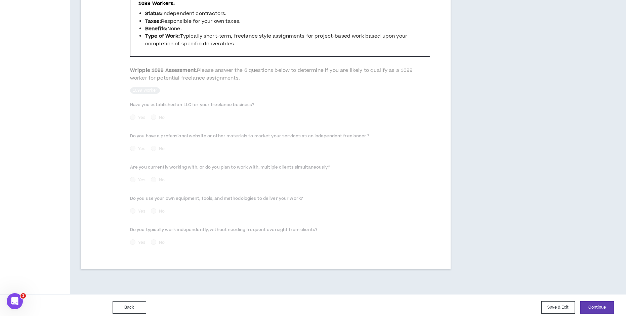
scroll to position [258, 0]
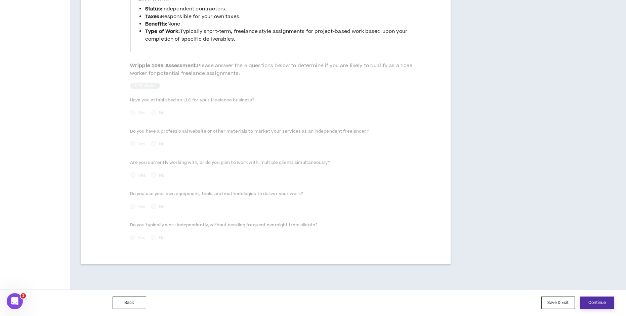
click at [600, 307] on button "Continue" at bounding box center [597, 303] width 34 height 12
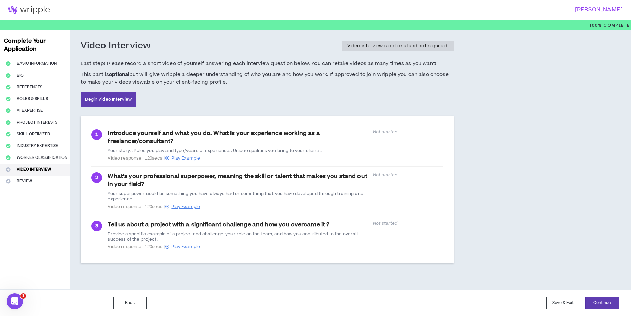
click at [279, 69] on h5 "Last step! Please record a short video of yourself answering each interview que…" at bounding box center [267, 73] width 373 height 27
